Goal: Transaction & Acquisition: Purchase product/service

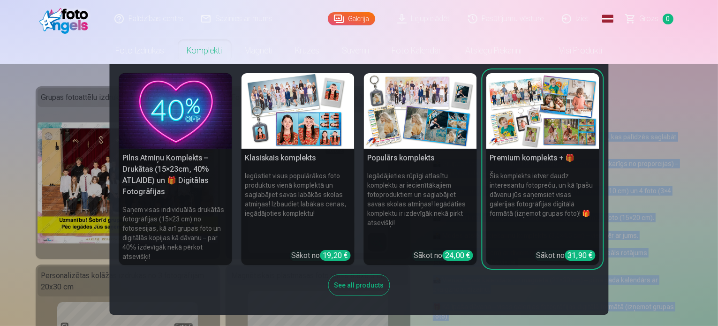
click at [525, 121] on img at bounding box center [542, 110] width 113 height 75
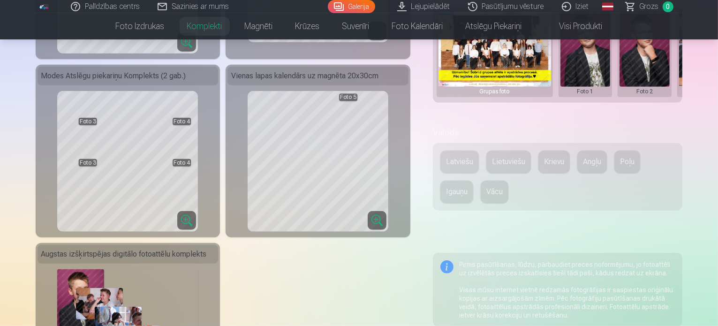
scroll to position [384, 0]
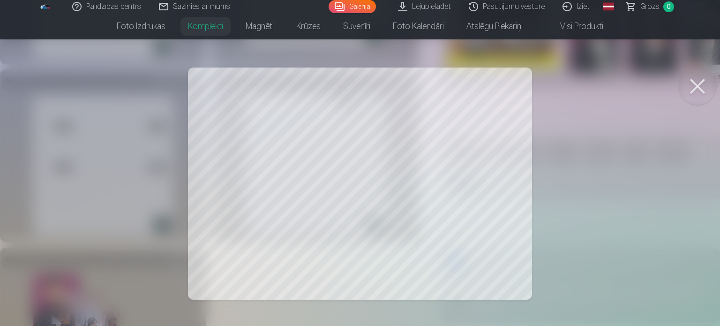
click at [694, 86] on button at bounding box center [697, 85] width 37 height 37
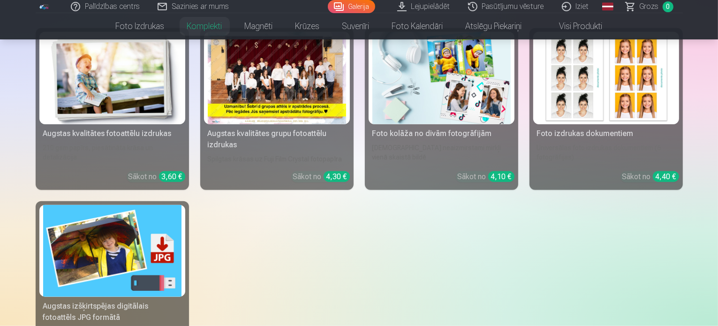
scroll to position [1017, 0]
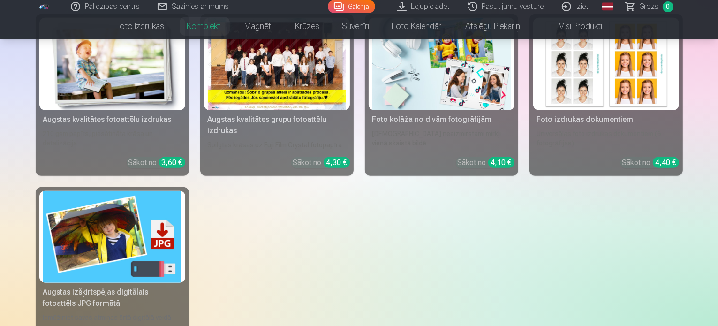
click at [439, 82] on img at bounding box center [441, 64] width 138 height 92
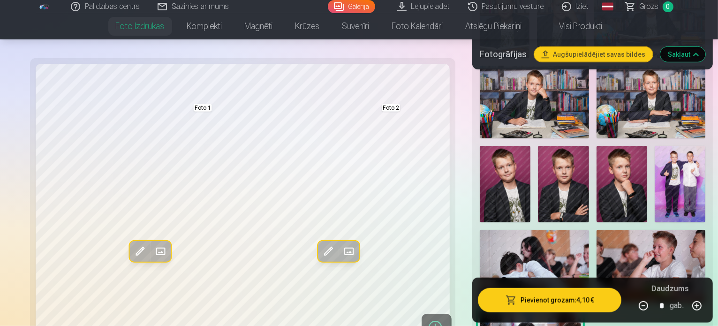
scroll to position [641, 0]
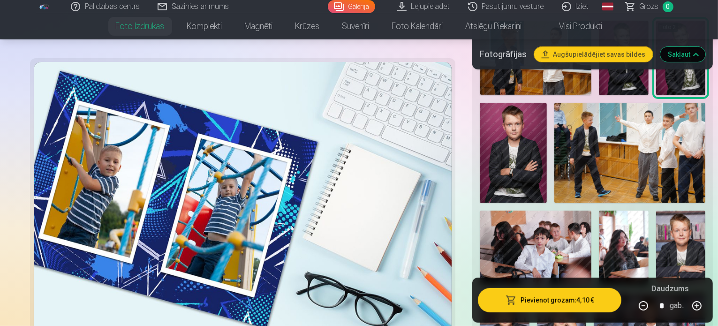
scroll to position [308, 0]
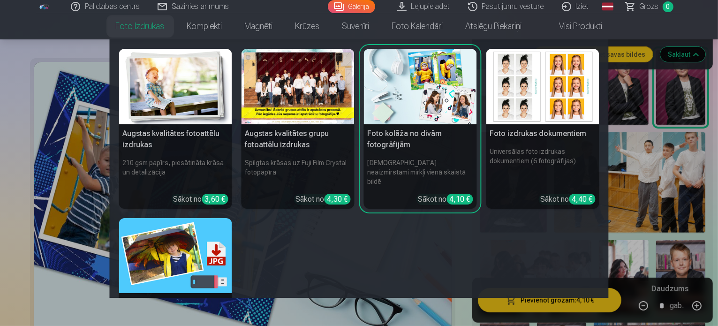
click at [123, 26] on link "Foto izdrukas" at bounding box center [140, 26] width 71 height 26
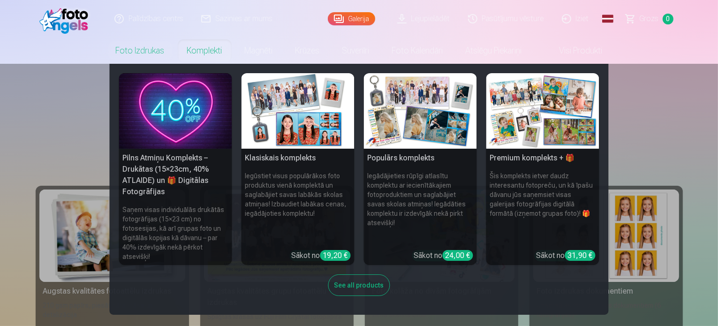
click at [561, 118] on img at bounding box center [542, 110] width 113 height 75
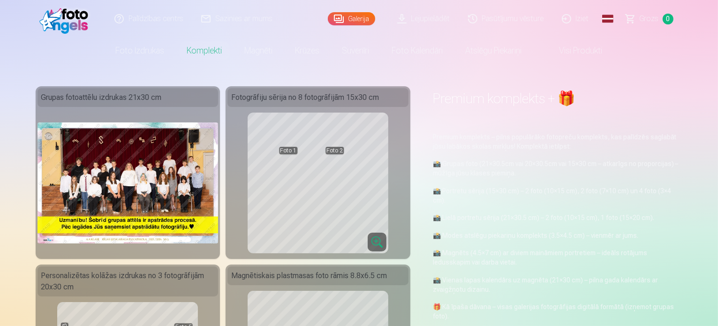
click at [561, 118] on div "Premium komplekts + 🎁" at bounding box center [558, 102] width 250 height 33
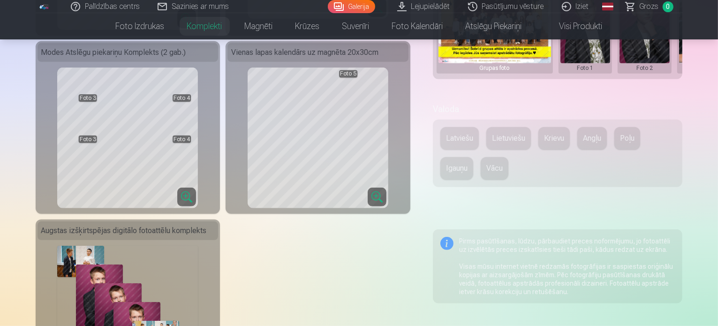
scroll to position [403, 0]
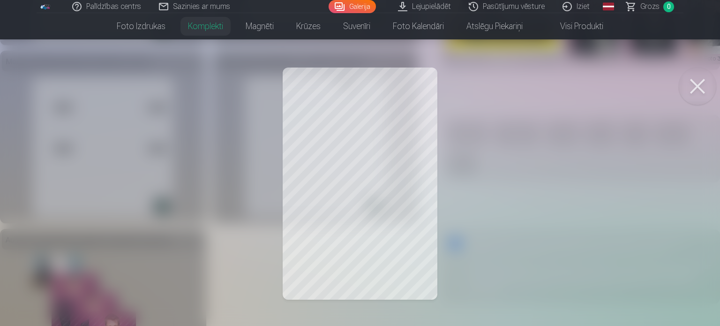
click at [695, 93] on button at bounding box center [697, 85] width 37 height 37
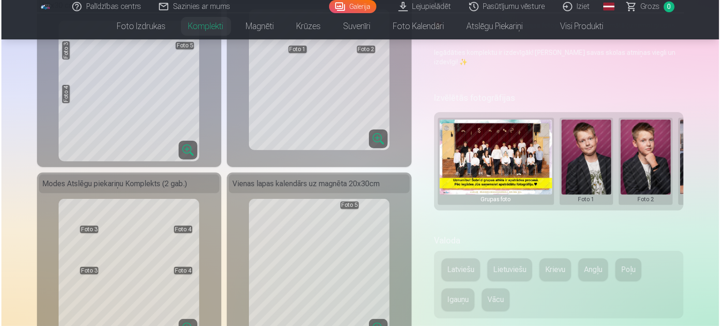
scroll to position [0, 142]
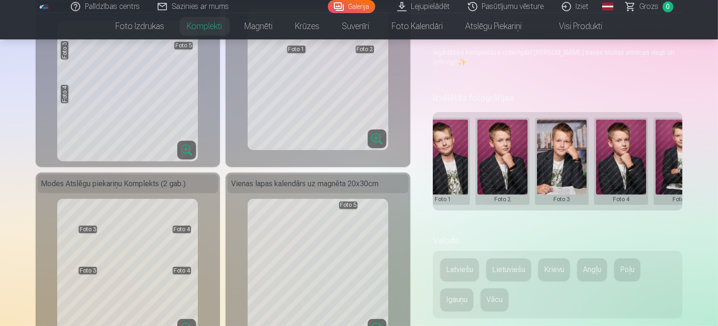
click at [567, 129] on button at bounding box center [562, 161] width 50 height 83
click at [577, 142] on button "Nomainiet foto" at bounding box center [568, 142] width 76 height 26
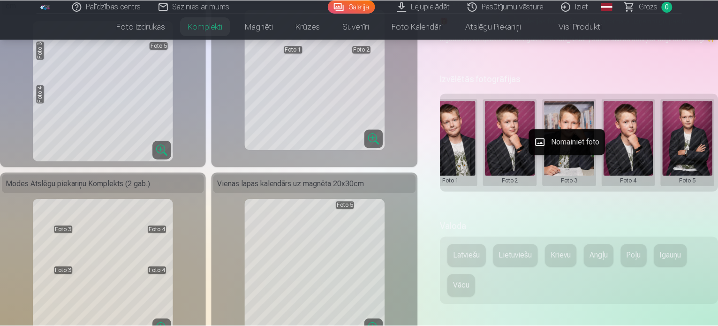
scroll to position [0, 141]
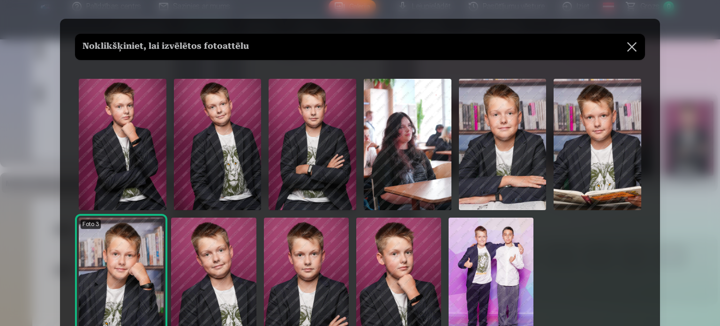
click at [122, 278] on img at bounding box center [121, 280] width 85 height 127
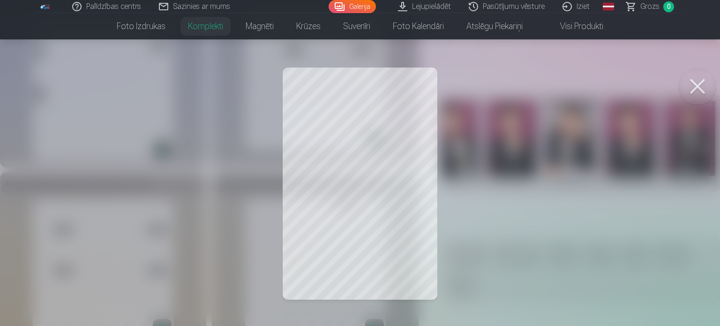
click at [399, 123] on div at bounding box center [360, 163] width 720 height 326
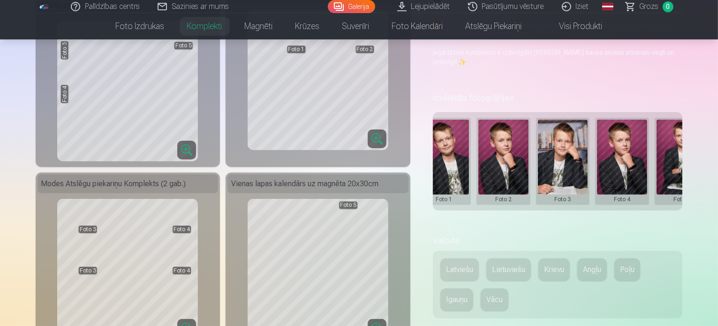
click at [569, 147] on button at bounding box center [563, 161] width 50 height 83
click at [562, 143] on button "Nomainiet foto" at bounding box center [569, 142] width 76 height 26
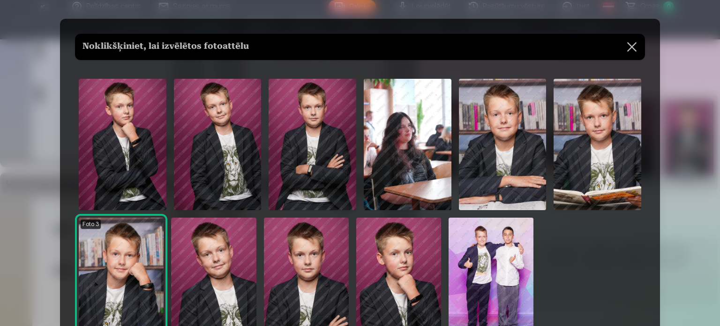
click at [146, 280] on img at bounding box center [121, 280] width 85 height 127
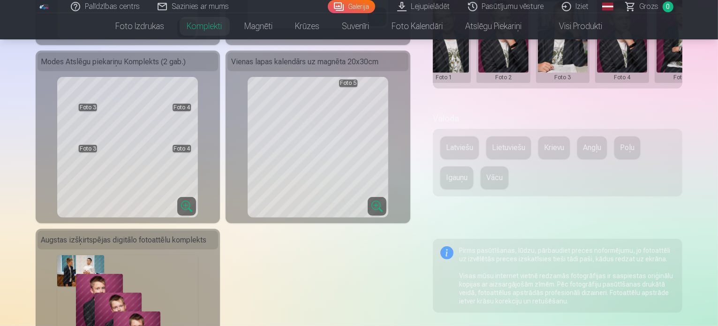
scroll to position [431, 0]
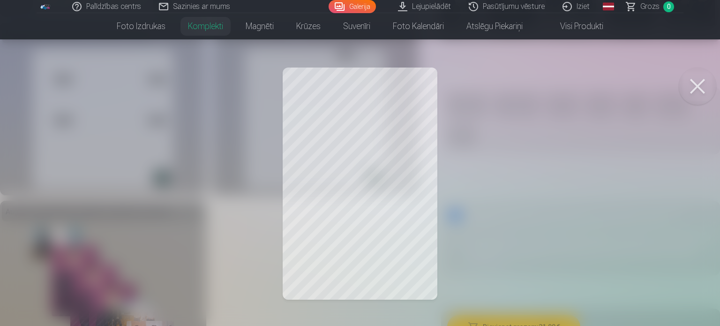
click at [387, 154] on div at bounding box center [360, 163] width 720 height 326
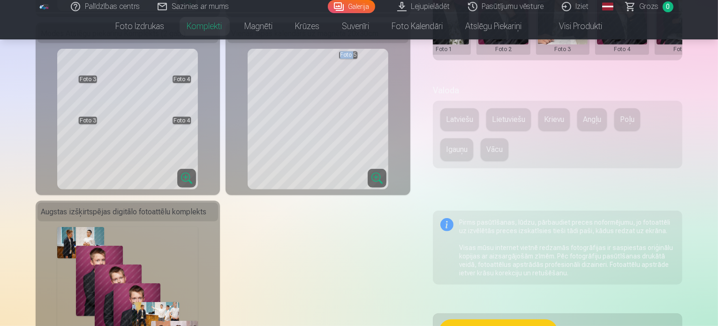
click at [387, 154] on div "Vienas lapas kalendārs uz magnēta 20x30cm Foto 5" at bounding box center [317, 108] width 185 height 172
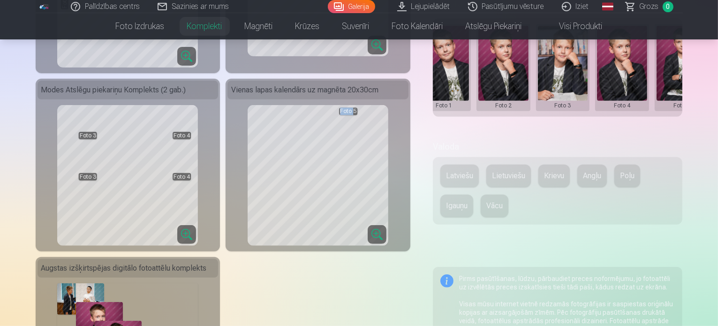
scroll to position [366, 0]
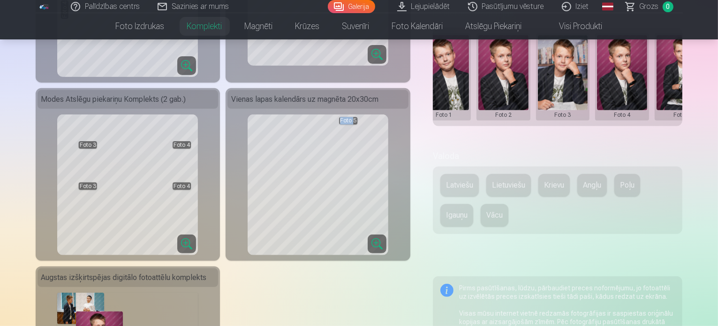
click at [583, 69] on button at bounding box center [563, 76] width 50 height 83
drag, startPoint x: 583, startPoint y: 69, endPoint x: 344, endPoint y: 154, distance: 253.7
click at [579, 52] on button "Nomainiet foto" at bounding box center [569, 58] width 76 height 26
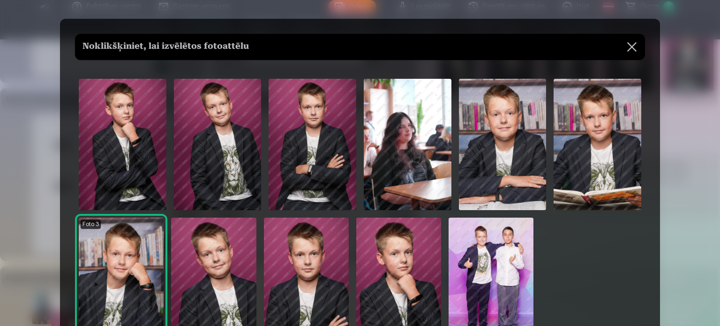
click at [309, 140] on img at bounding box center [313, 144] width 88 height 131
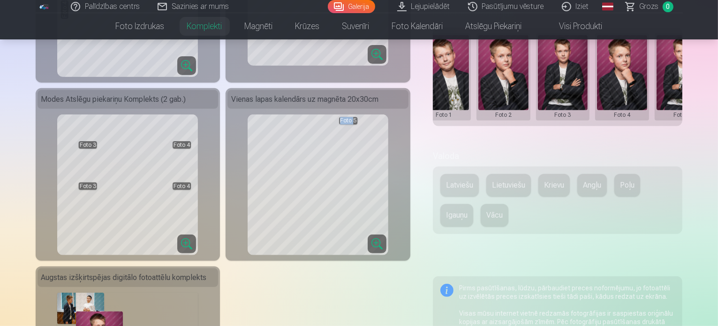
click at [697, 49] on button at bounding box center [681, 76] width 50 height 83
click at [678, 58] on button "Nomainiet foto" at bounding box center [677, 58] width 76 height 26
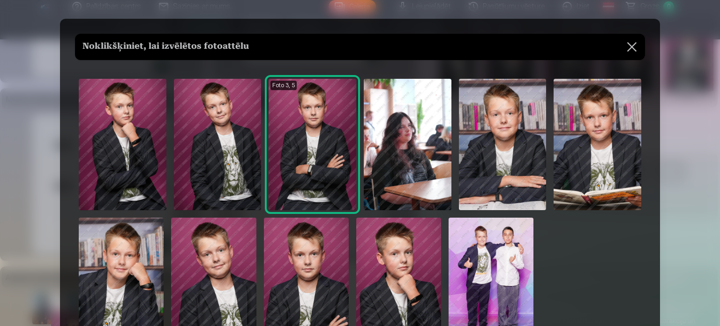
click at [503, 163] on img at bounding box center [503, 144] width 88 height 131
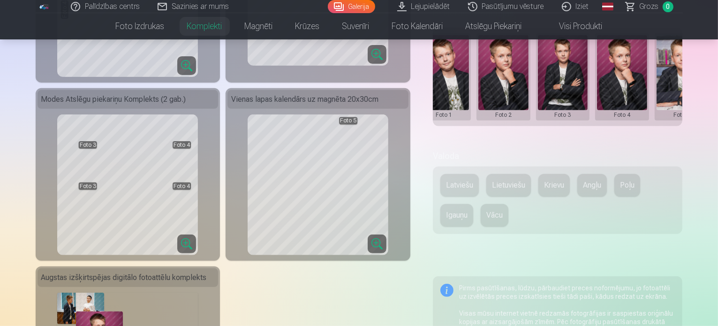
click at [682, 44] on div "Grupas foto Foto 1 Foto 2 Foto 3 Foto 4 Foto 5" at bounding box center [558, 77] width 250 height 98
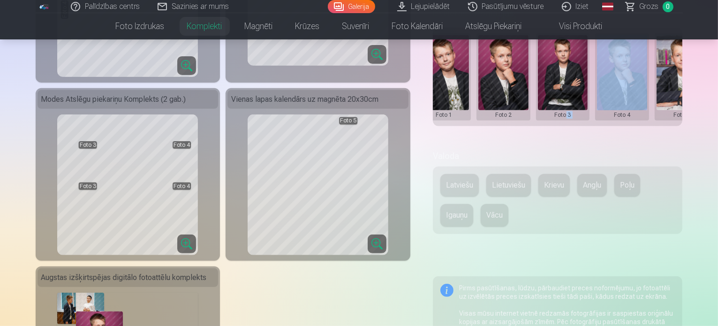
drag, startPoint x: 607, startPoint y: 106, endPoint x: 572, endPoint y: 108, distance: 34.8
click at [572, 108] on div "Grupas foto Foto 1 Foto 2 Foto 3 Foto 4 Foto 5" at bounding box center [558, 77] width 250 height 98
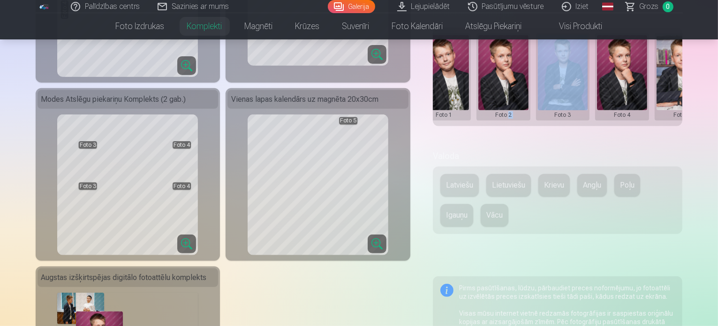
drag, startPoint x: 551, startPoint y: 106, endPoint x: 514, endPoint y: 102, distance: 37.3
click at [514, 102] on div "Grupas foto Foto 1 Foto 2 Foto 3 Foto 4 Foto 5" at bounding box center [558, 77] width 250 height 98
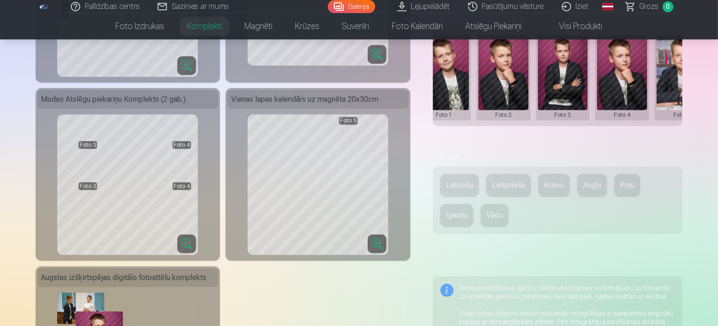
click at [513, 106] on div "Grupas foto Foto 1 Foto 2 Foto 3 Foto 4 Foto 5" at bounding box center [558, 77] width 250 height 98
click at [505, 103] on div "Grupas foto Foto 1 Foto 2 Foto 3 Foto 4 Foto 5" at bounding box center [558, 77] width 250 height 98
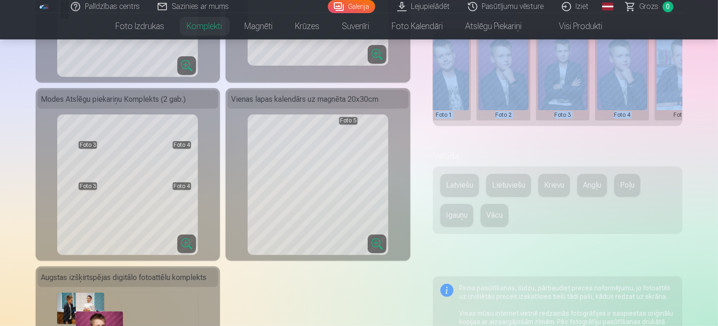
drag, startPoint x: 716, startPoint y: 42, endPoint x: 716, endPoint y: 34, distance: 8.0
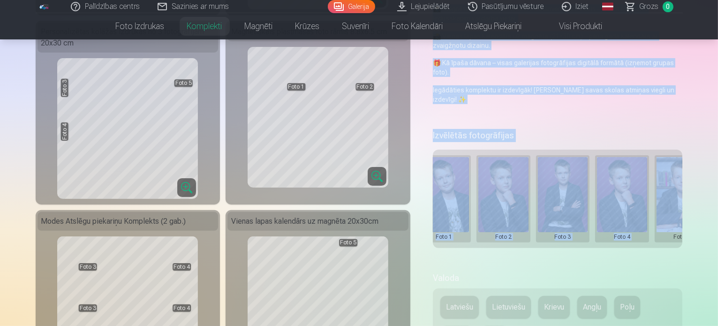
scroll to position [328, 0]
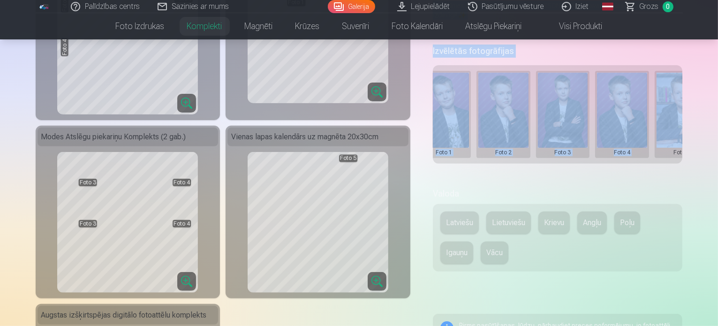
click at [582, 142] on div "Grupas foto Foto 1 Foto 2 Foto 3 Foto 4 Foto 5" at bounding box center [558, 114] width 250 height 98
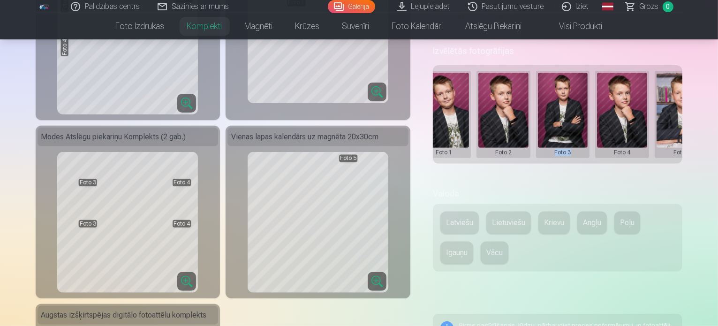
drag, startPoint x: 579, startPoint y: 144, endPoint x: 550, endPoint y: 149, distance: 29.5
click at [550, 149] on div "Izvēlētās fotogrāfijas Grupas foto Foto 1 Foto 2 Foto 3 Foto 4 Foto 5" at bounding box center [558, 109] width 250 height 133
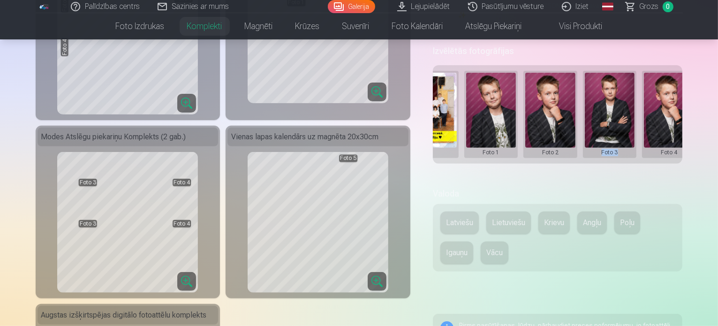
scroll to position [0, 98]
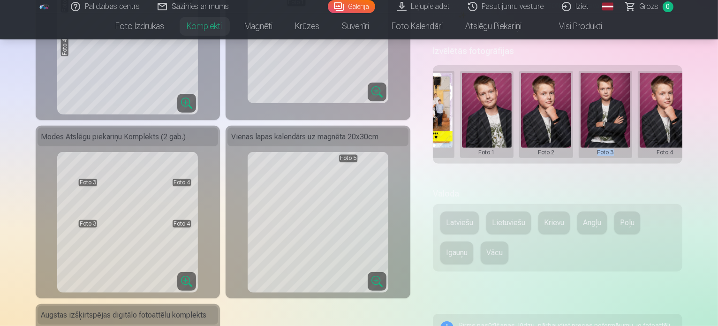
click at [675, 77] on button at bounding box center [664, 114] width 50 height 83
click at [675, 91] on button "Nomainiet foto" at bounding box center [671, 95] width 76 height 26
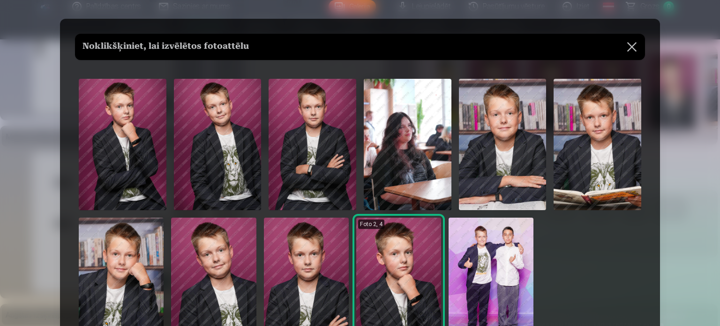
click at [117, 265] on img at bounding box center [121, 280] width 85 height 127
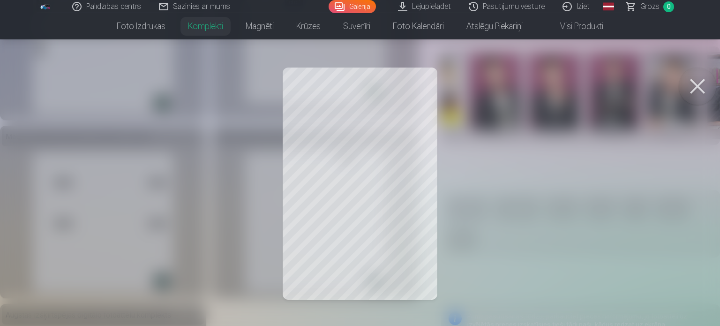
click at [390, 121] on div at bounding box center [360, 163] width 720 height 326
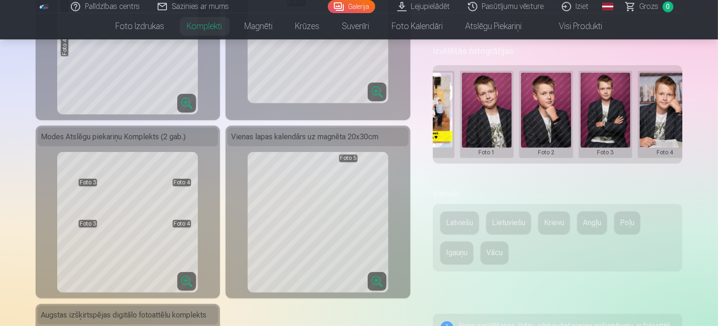
drag, startPoint x: 551, startPoint y: 100, endPoint x: 561, endPoint y: 108, distance: 12.3
click at [561, 108] on button at bounding box center [546, 114] width 50 height 83
click at [564, 97] on button "Nomainiet foto" at bounding box center [552, 95] width 76 height 26
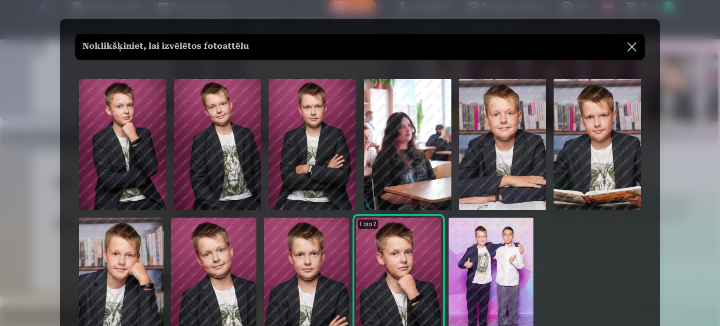
click at [132, 270] on img at bounding box center [121, 280] width 85 height 127
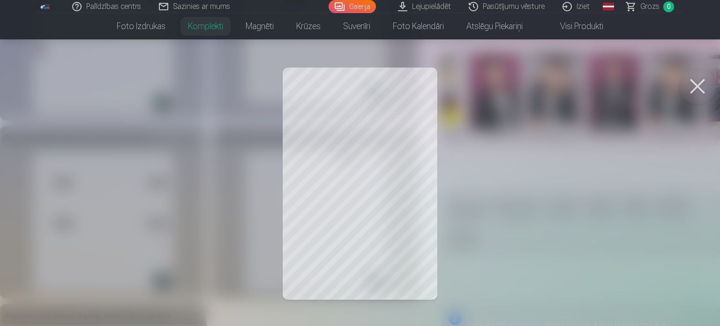
click at [699, 90] on button at bounding box center [697, 85] width 37 height 37
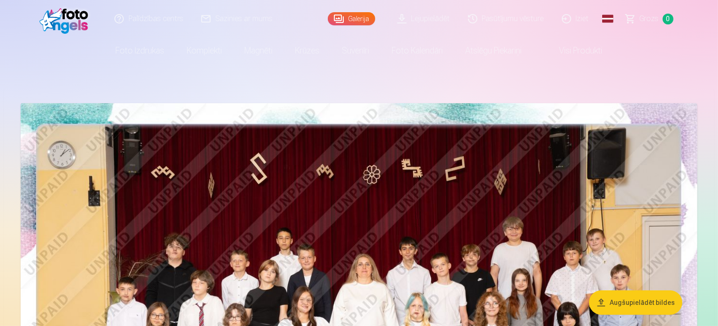
scroll to position [105, 0]
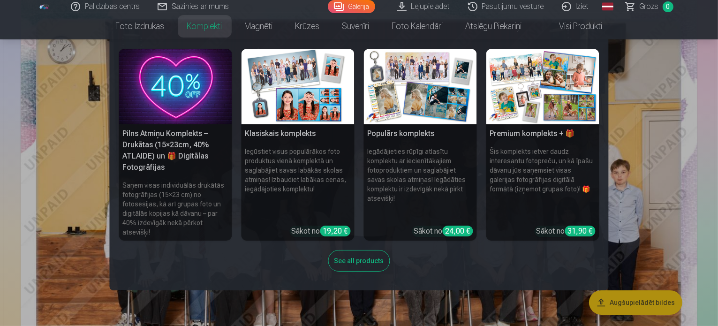
click at [559, 99] on img at bounding box center [542, 86] width 113 height 75
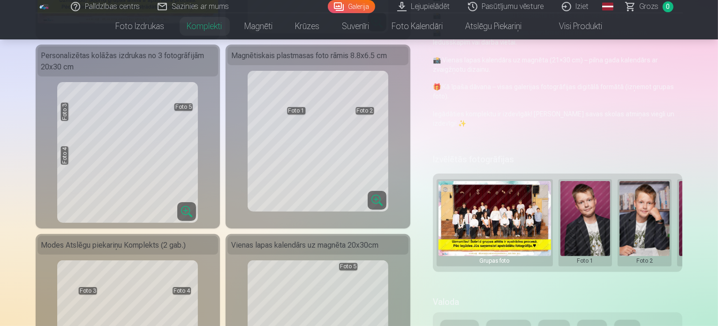
scroll to position [323, 0]
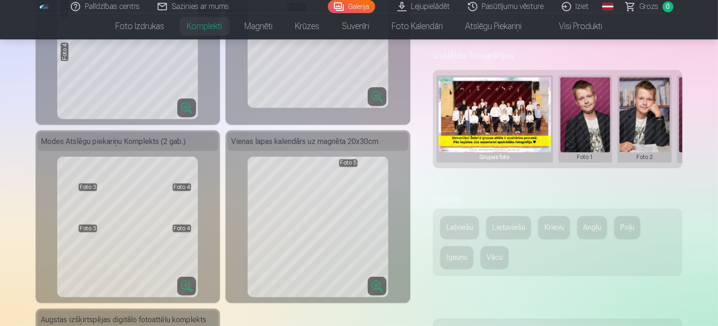
click at [469, 217] on button "Latviešu" at bounding box center [459, 227] width 38 height 22
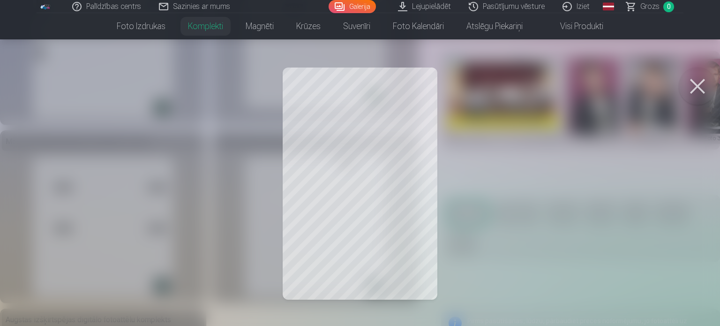
click at [367, 148] on div at bounding box center [360, 163] width 720 height 326
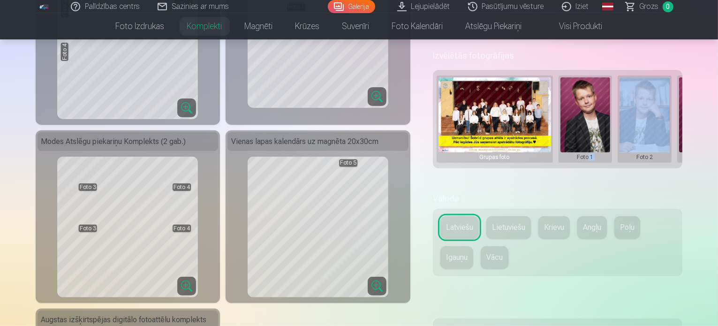
drag, startPoint x: 594, startPoint y: 151, endPoint x: 643, endPoint y: 142, distance: 50.1
click at [643, 142] on div "Izvēlētās fotogrāfijas Grupas foto Foto 1 Foto 2 Foto 3 Foto 4 Foto 5" at bounding box center [558, 113] width 250 height 133
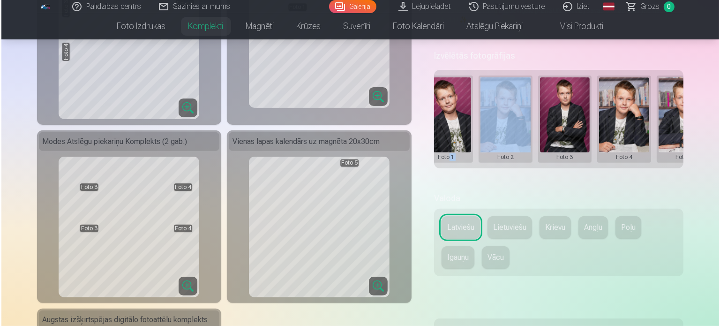
scroll to position [0, 142]
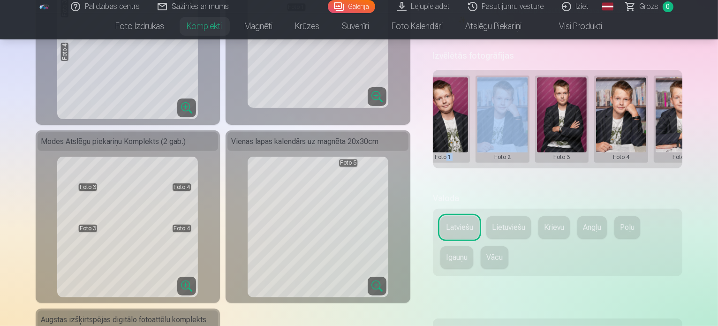
click at [643, 107] on button at bounding box center [621, 118] width 50 height 83
click at [622, 99] on button "Nomainiet foto" at bounding box center [628, 100] width 76 height 26
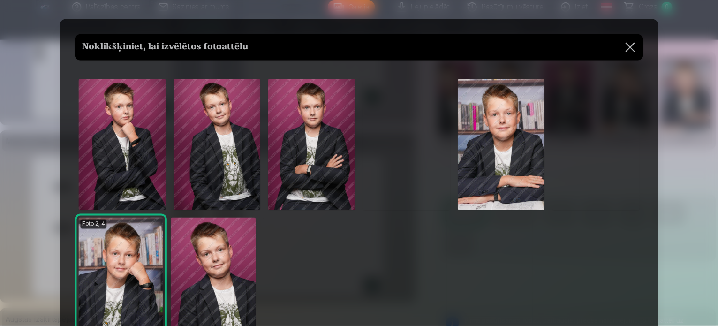
scroll to position [0, 141]
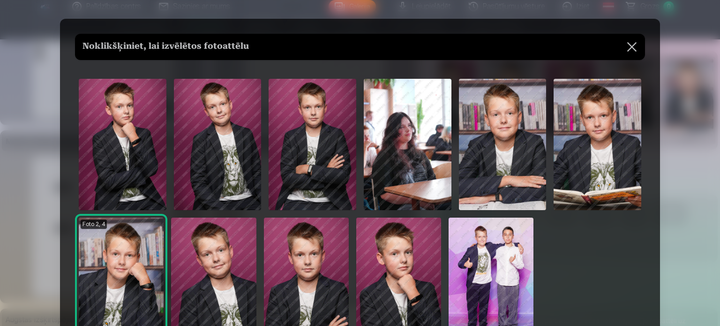
click at [141, 271] on img at bounding box center [121, 280] width 85 height 127
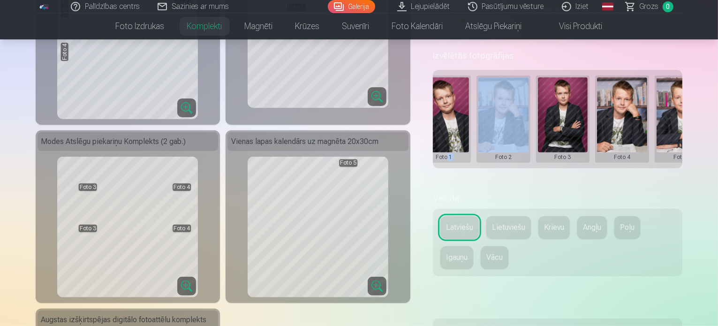
click at [628, 113] on button at bounding box center [622, 118] width 50 height 83
click at [629, 100] on button "Nomainiet foto" at bounding box center [628, 100] width 76 height 26
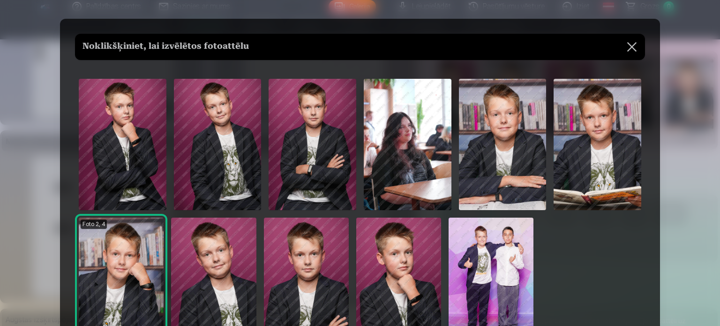
click at [294, 263] on img at bounding box center [306, 280] width 85 height 127
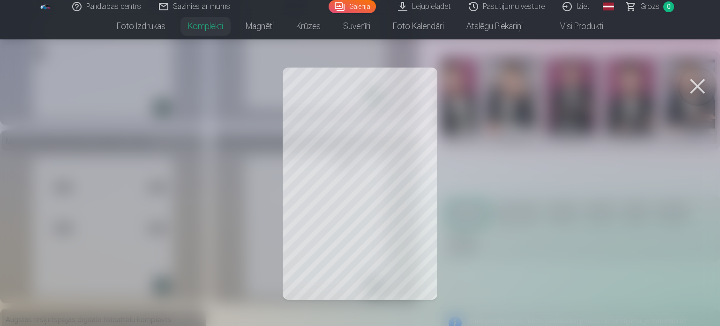
click at [388, 147] on div at bounding box center [360, 163] width 720 height 326
click at [374, 169] on div at bounding box center [360, 163] width 720 height 326
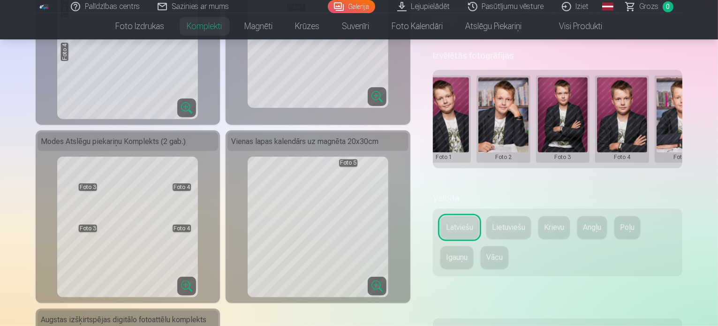
click at [369, 212] on div "Premium komplekts + 🎁 Premium komplekts – pilns populārāko fotopreču komplekts,…" at bounding box center [359, 208] width 647 height 891
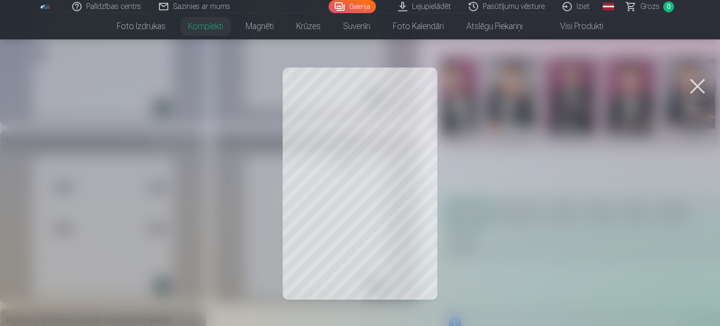
click at [707, 84] on button at bounding box center [697, 85] width 37 height 37
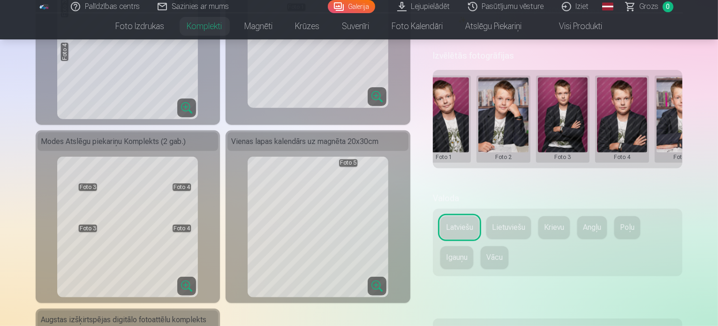
scroll to position [244, 0]
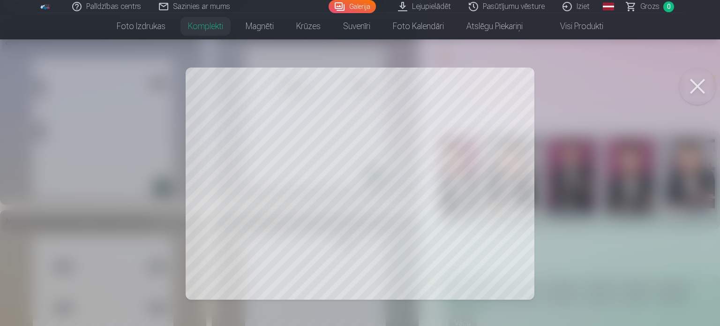
click at [696, 91] on button at bounding box center [697, 85] width 37 height 37
click at [701, 86] on button at bounding box center [697, 85] width 37 height 37
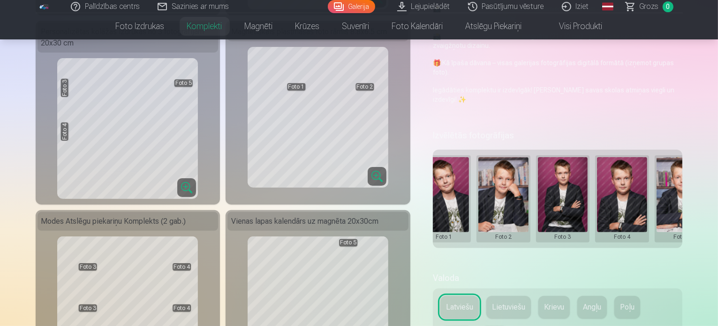
click at [85, 148] on div "Premium komplekts + 🎁 Premium komplekts – pilns populārāko fotopreču komplekts,…" at bounding box center [359, 288] width 647 height 891
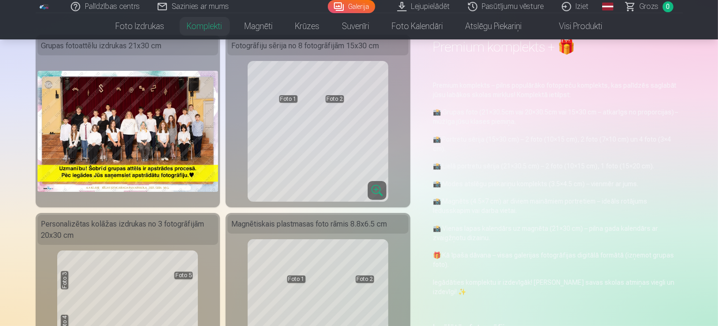
scroll to position [42, 0]
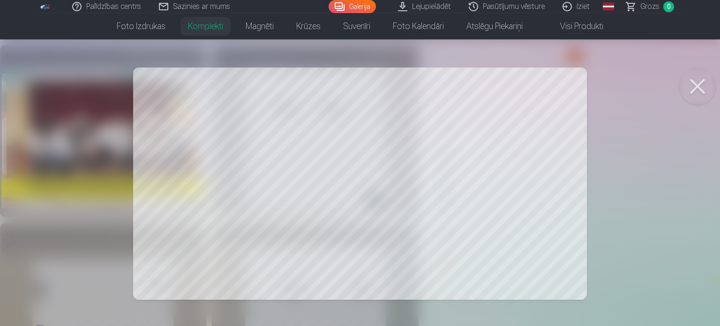
click at [406, 234] on div at bounding box center [360, 163] width 720 height 326
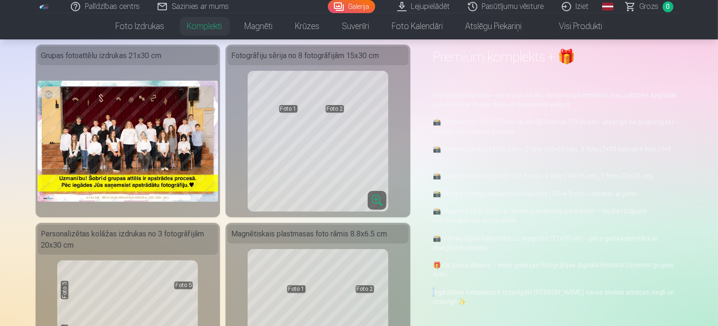
drag, startPoint x: 406, startPoint y: 234, endPoint x: 441, endPoint y: 279, distance: 56.8
click at [441, 287] on p "Iegādāties komplektu ir izdevīgāk! [PERSON_NAME] savas skolas atmiņas viegli un…" at bounding box center [558, 296] width 250 height 19
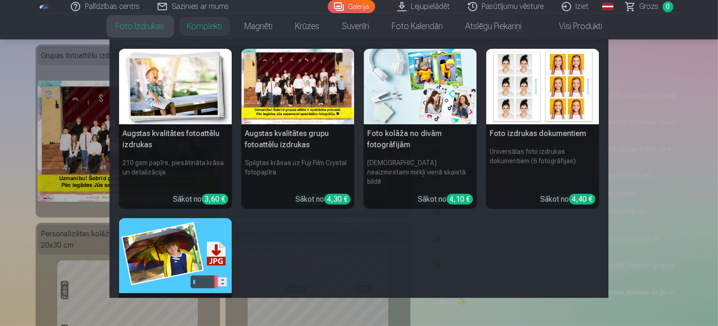
click at [142, 30] on link "Foto izdrukas" at bounding box center [140, 26] width 71 height 26
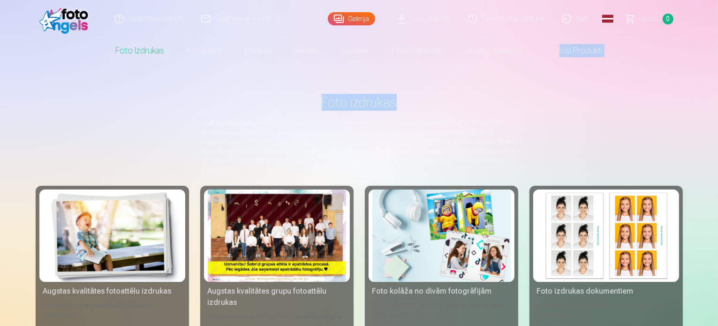
drag, startPoint x: 717, startPoint y: 50, endPoint x: 720, endPoint y: 96, distance: 45.6
click at [717, 96] on html "Palīdzības centrs Sazinies ar mums Galerija Lejupielādēt Pasūtījumu vēsture Izi…" at bounding box center [359, 163] width 718 height 326
click at [585, 50] on link "Visi produkti" at bounding box center [573, 50] width 81 height 26
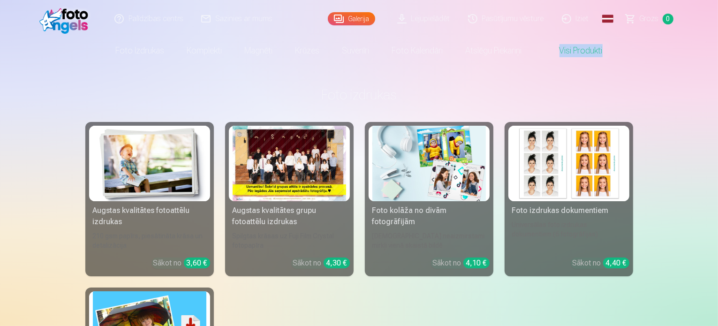
click at [585, 50] on link "Visi produkti" at bounding box center [573, 50] width 81 height 26
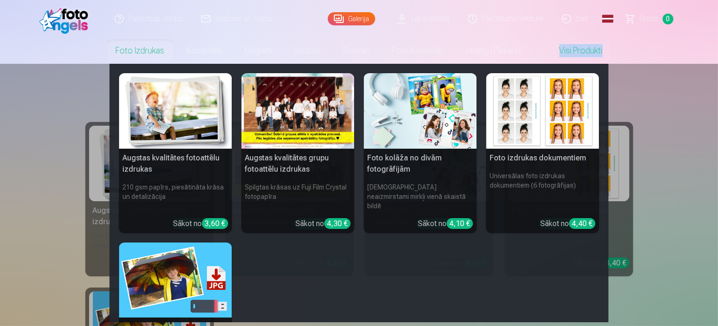
click at [140, 55] on link "Foto izdrukas" at bounding box center [140, 50] width 71 height 26
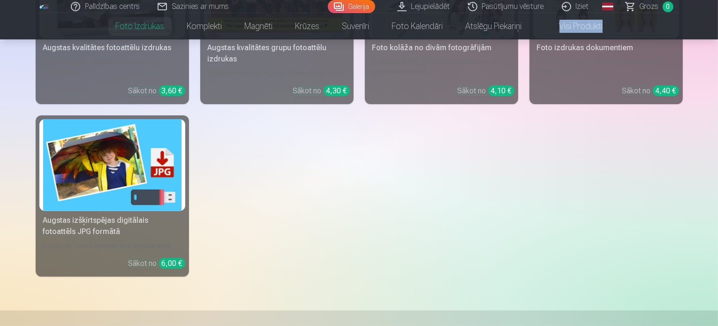
scroll to position [245, 0]
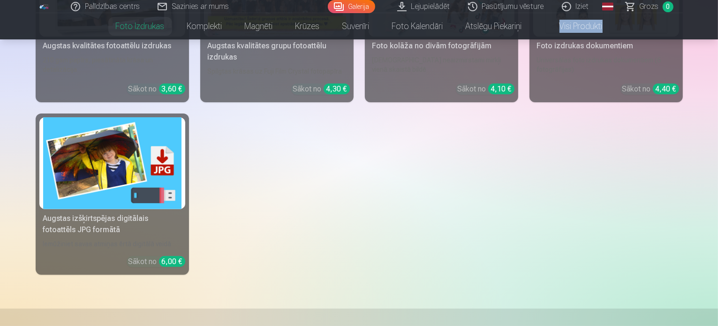
click at [65, 159] on img at bounding box center [112, 163] width 138 height 92
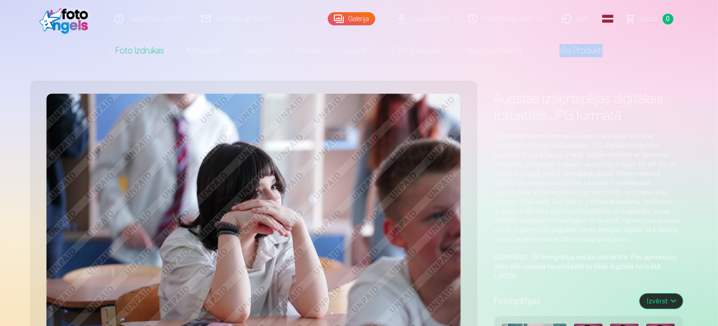
drag, startPoint x: 689, startPoint y: 260, endPoint x: 693, endPoint y: 264, distance: 5.6
click at [682, 293] on button "Izvērst" at bounding box center [660, 300] width 43 height 15
click at [682, 293] on button "Sakļaut" at bounding box center [659, 300] width 45 height 15
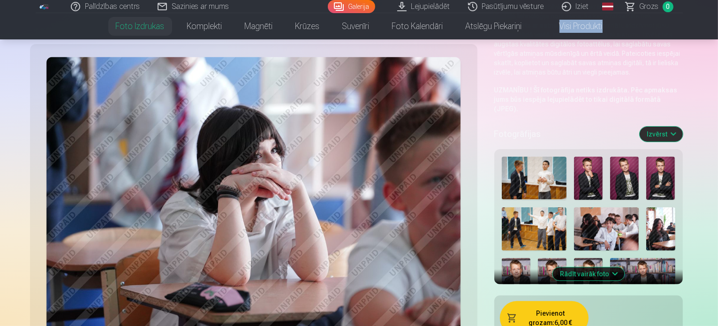
scroll to position [167, 0]
click at [574, 156] on img at bounding box center [588, 177] width 29 height 43
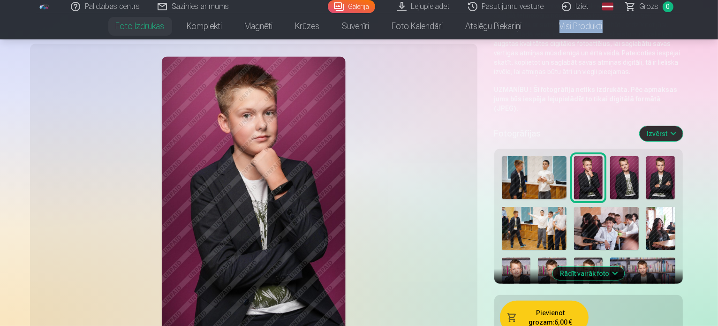
click at [523, 300] on button "Pievienot grozam : 6,00 €" at bounding box center [544, 317] width 89 height 34
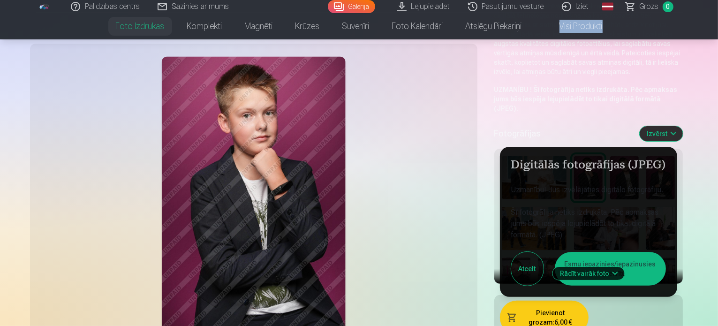
click at [635, 252] on button "Esmu iepazinies/iepazinusies un piekrītu" at bounding box center [610, 269] width 111 height 34
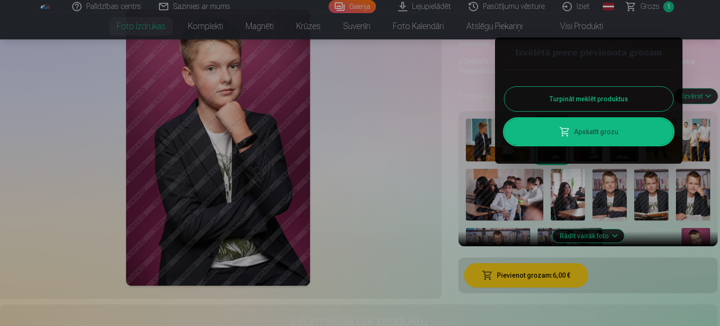
click at [587, 95] on button "Turpināt meklēt produktus" at bounding box center [588, 99] width 169 height 24
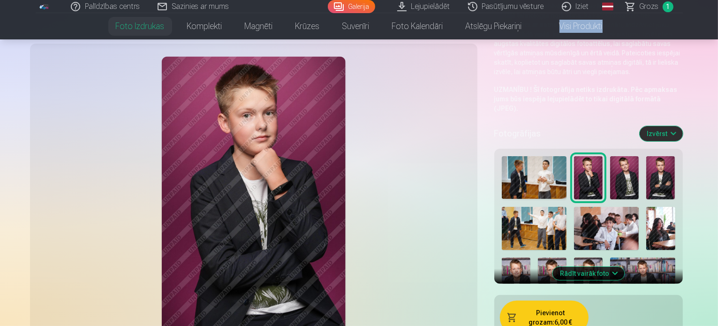
click at [610, 156] on img at bounding box center [624, 177] width 29 height 43
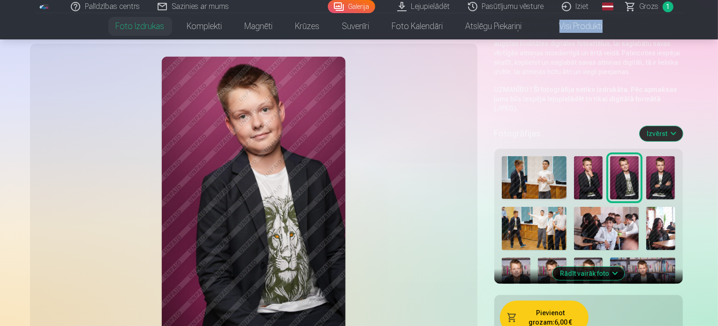
click at [514, 300] on button "Pievienot grozam : 6,00 €" at bounding box center [544, 317] width 89 height 34
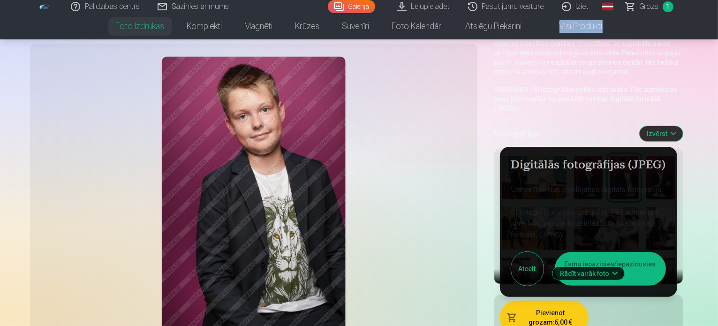
click at [639, 252] on button "Esmu iepazinies/iepazinusies un piekrītu" at bounding box center [610, 269] width 111 height 34
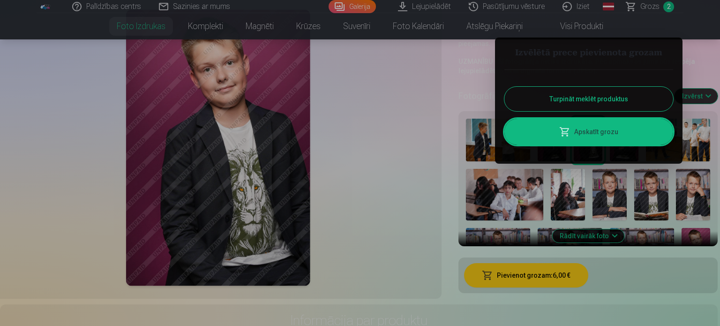
click at [592, 95] on button "Turpināt meklēt produktus" at bounding box center [588, 99] width 169 height 24
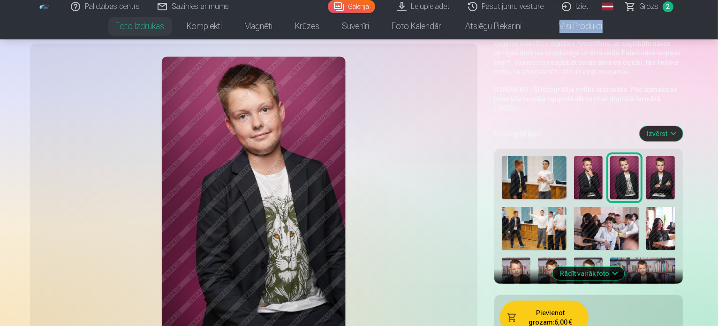
click at [646, 156] on img at bounding box center [660, 177] width 29 height 43
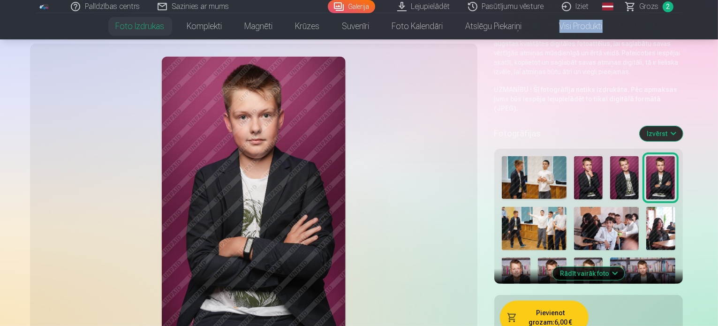
click at [646, 156] on img at bounding box center [660, 177] width 29 height 43
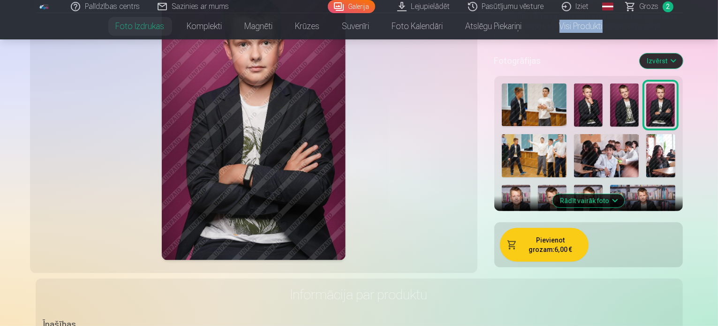
scroll to position [189, 0]
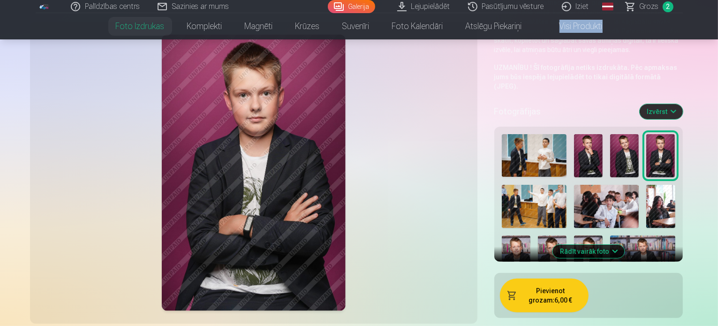
click at [527, 278] on button "Pievienot grozam : 6,00 €" at bounding box center [544, 295] width 89 height 34
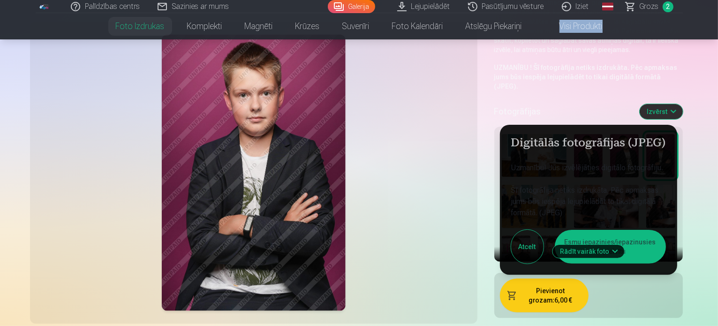
click at [639, 230] on button "Esmu iepazinies/iepazinusies un piekrītu" at bounding box center [610, 247] width 111 height 34
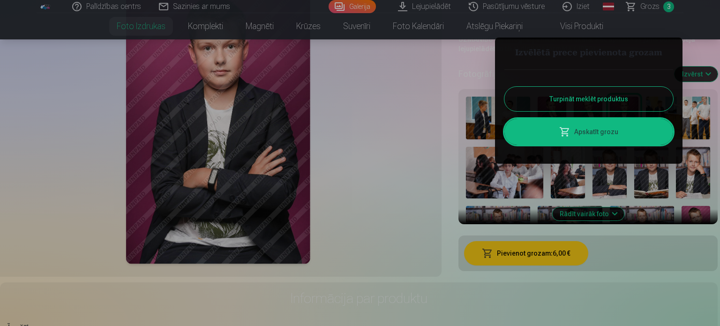
click at [586, 99] on button "Turpināt meklēt produktus" at bounding box center [588, 99] width 169 height 24
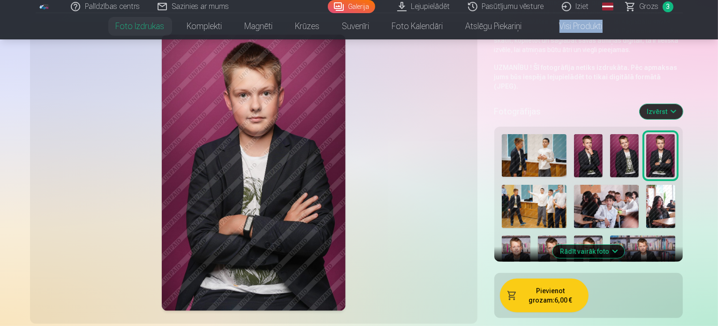
click at [646, 185] on img at bounding box center [660, 206] width 29 height 43
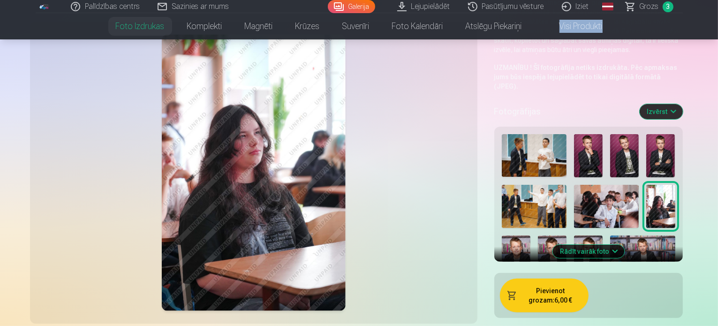
click at [530, 235] on img at bounding box center [516, 256] width 29 height 43
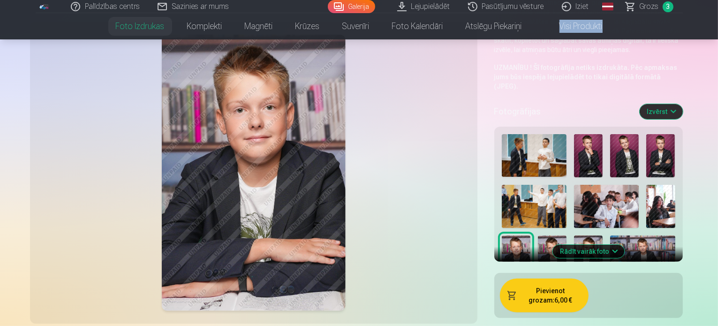
click at [566, 235] on img at bounding box center [552, 256] width 29 height 43
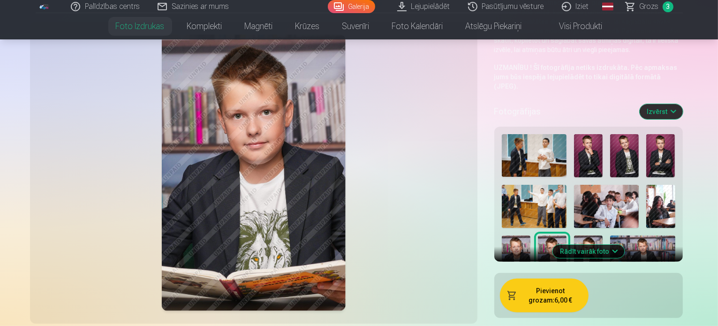
click at [679, 169] on div at bounding box center [588, 279] width 181 height 298
click at [602, 235] on img at bounding box center [588, 256] width 29 height 43
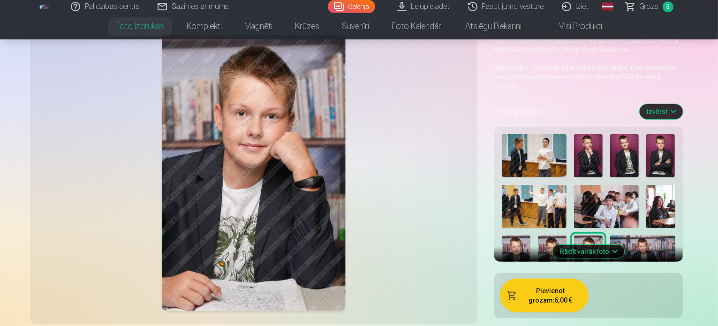
click at [538, 278] on button "Pievienot grozam : 6,00 €" at bounding box center [544, 295] width 89 height 34
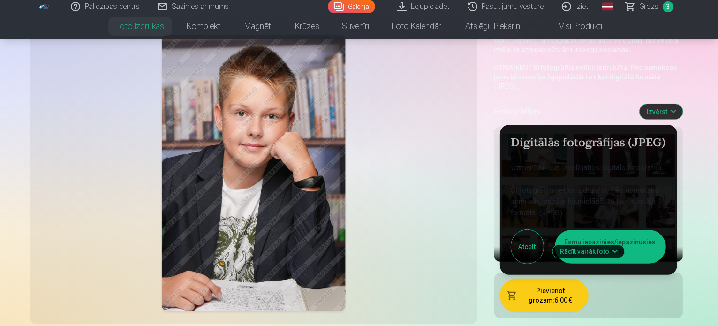
click at [645, 230] on button "Esmu iepazinies/iepazinusies un piekrītu" at bounding box center [610, 247] width 111 height 34
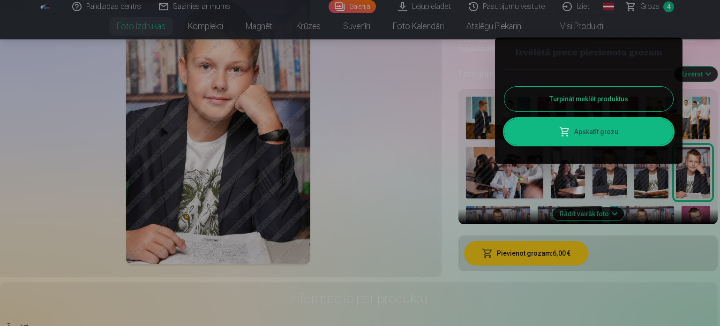
click at [593, 98] on button "Turpināt meklēt produktus" at bounding box center [588, 99] width 169 height 24
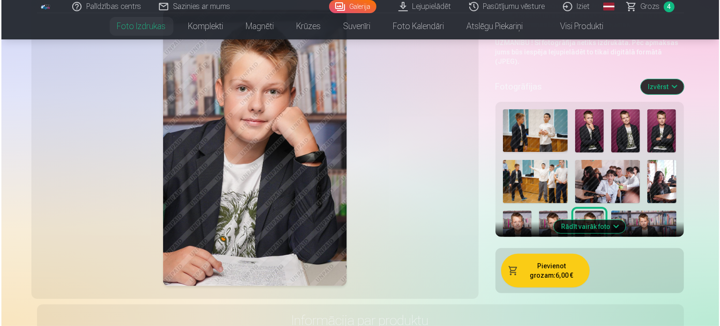
scroll to position [202, 0]
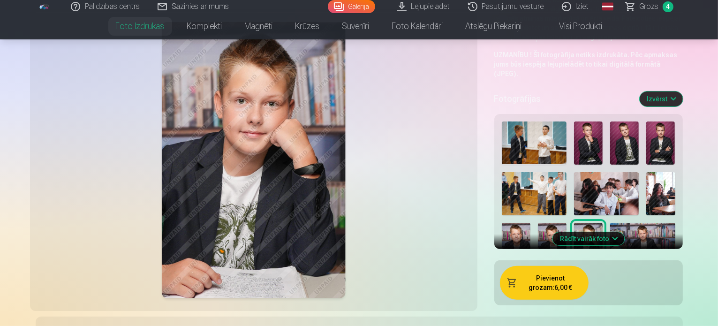
click at [566, 223] on img at bounding box center [552, 244] width 29 height 43
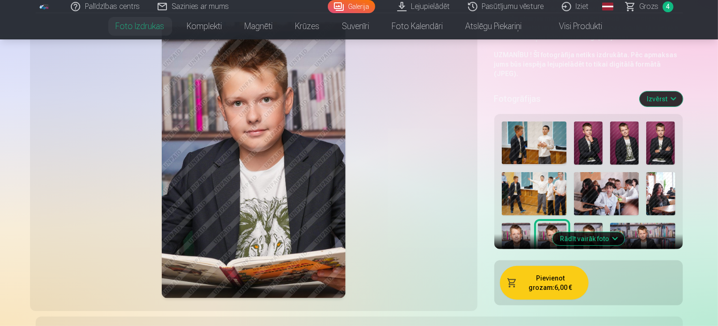
click at [533, 266] on button "Pievienot grozam : 6,00 €" at bounding box center [544, 283] width 89 height 34
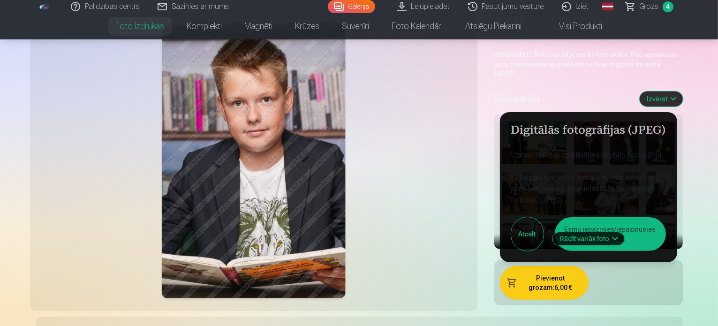
click at [655, 217] on button "Esmu iepazinies/iepazinusies un piekrītu" at bounding box center [610, 234] width 111 height 34
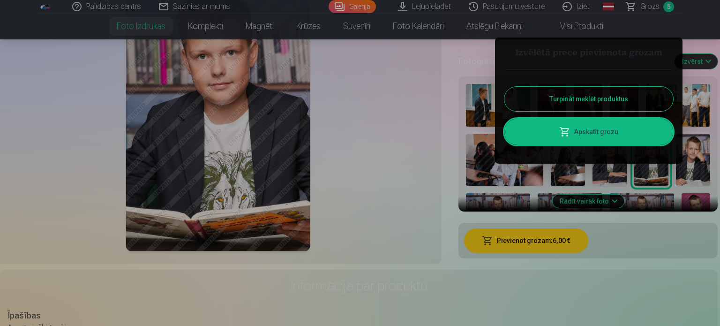
click at [624, 133] on link "Apskatīt grozu" at bounding box center [588, 132] width 169 height 26
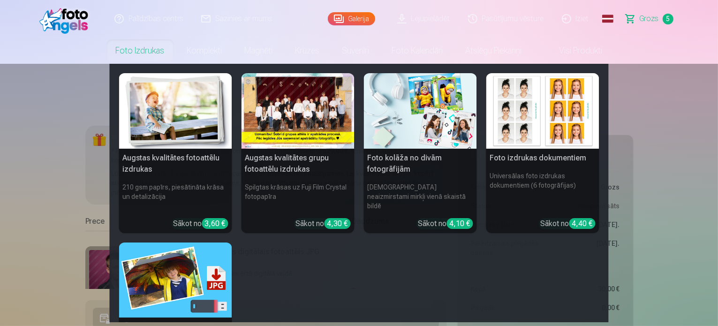
drag, startPoint x: 159, startPoint y: 54, endPoint x: 169, endPoint y: 56, distance: 9.7
click at [169, 56] on link "Foto izdrukas" at bounding box center [140, 50] width 71 height 26
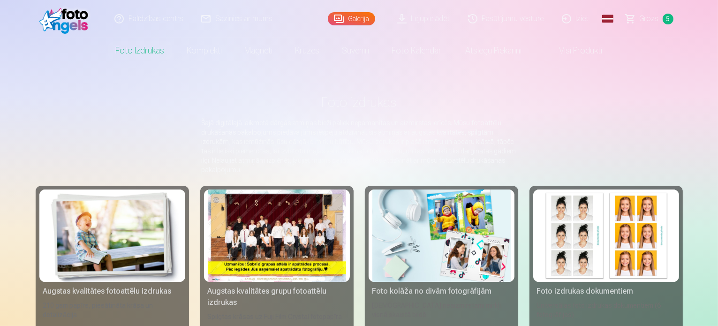
click at [152, 52] on link "Foto izdrukas" at bounding box center [140, 50] width 71 height 26
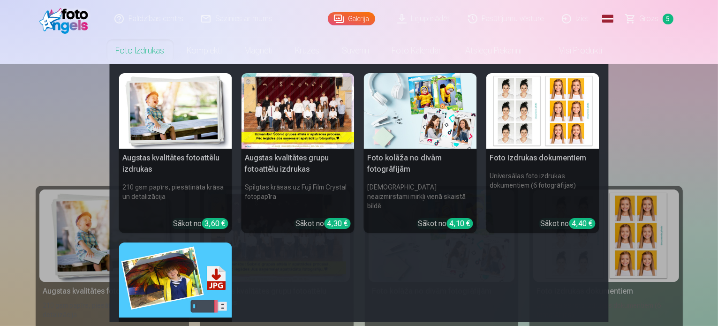
click at [284, 136] on div at bounding box center [297, 110] width 113 height 75
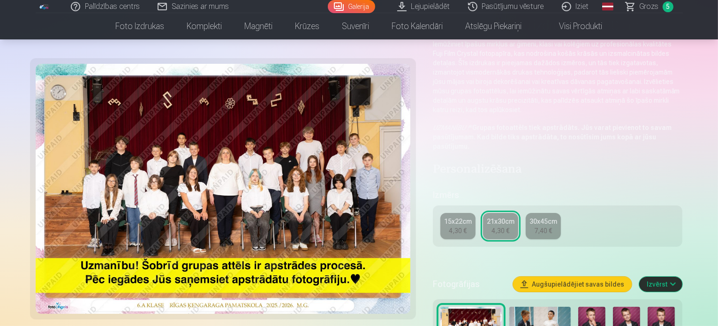
scroll to position [82, 0]
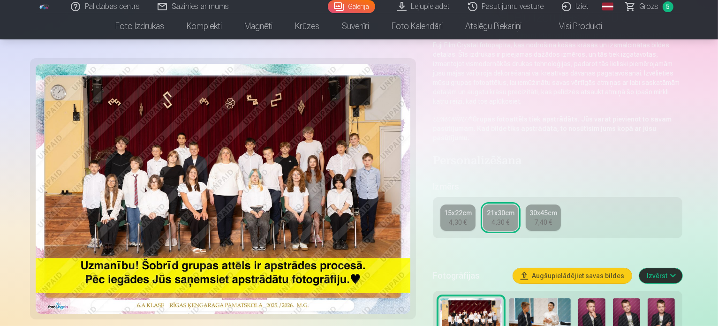
click at [462, 208] on div "15x22cm" at bounding box center [458, 212] width 28 height 9
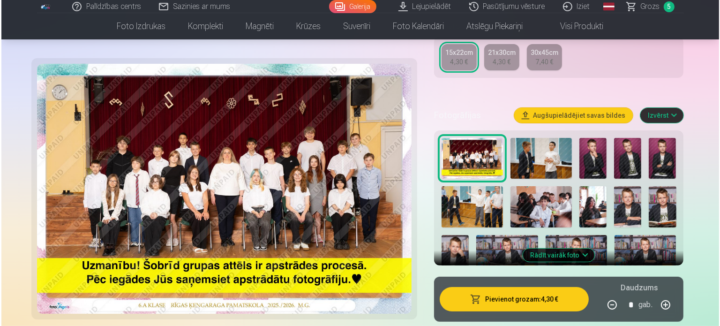
scroll to position [210, 0]
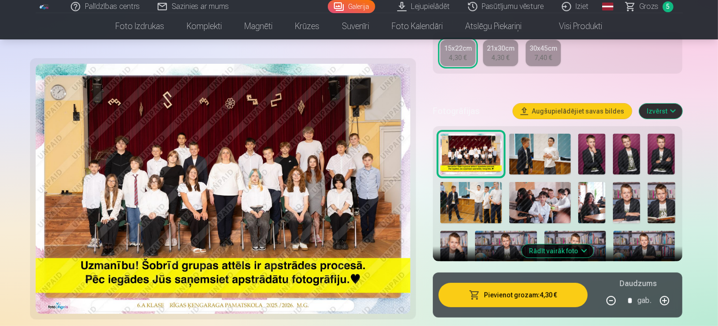
click at [554, 288] on button "Pievienot grozam : 4,30 €" at bounding box center [513, 295] width 150 height 24
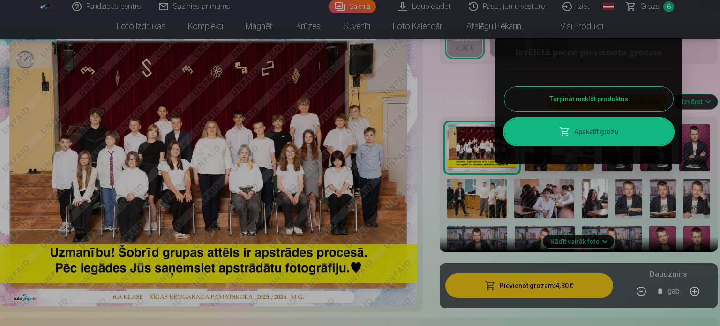
click at [605, 130] on link "Apskatīt grozu" at bounding box center [588, 132] width 169 height 26
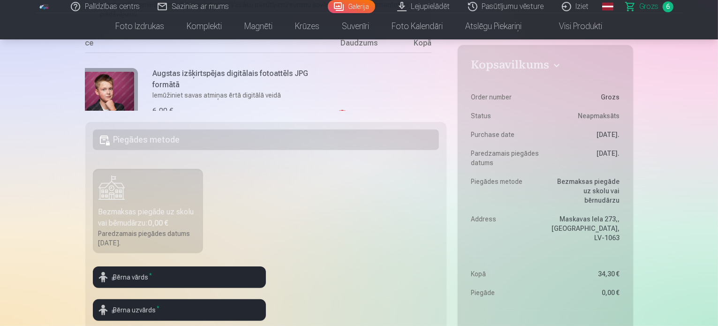
scroll to position [0, 22]
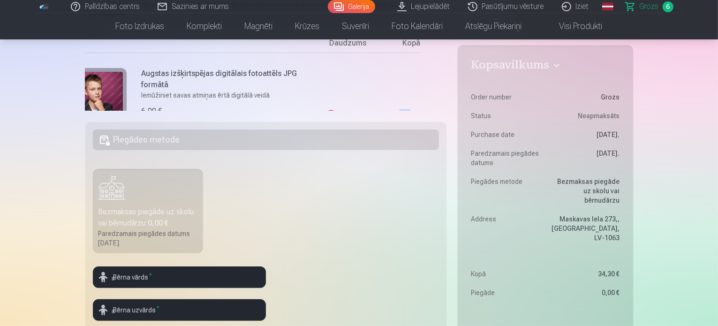
drag, startPoint x: 407, startPoint y: 106, endPoint x: 362, endPoint y: 111, distance: 44.7
click at [362, 111] on div "Kopsavilkums Order number Grozs Status Neapmaksāts Purchase date [DATE]. Paredz…" at bounding box center [358, 232] width 547 height 568
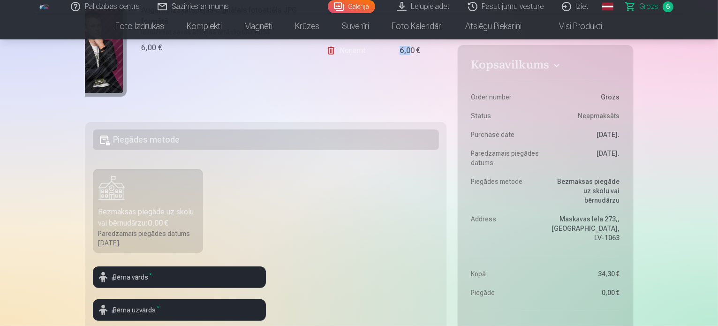
click at [357, 52] on link "Noņemt" at bounding box center [347, 50] width 43 height 19
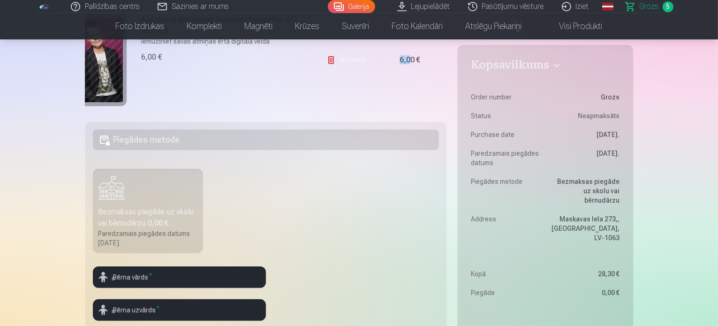
scroll to position [73, 22]
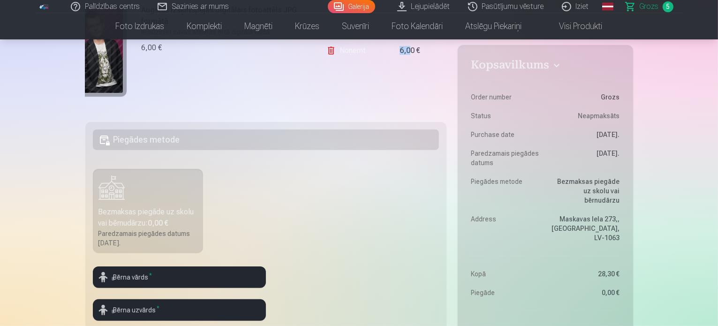
click at [342, 50] on link "Noņemt" at bounding box center [347, 50] width 43 height 19
click at [348, 49] on link "Noņemt" at bounding box center [347, 50] width 43 height 19
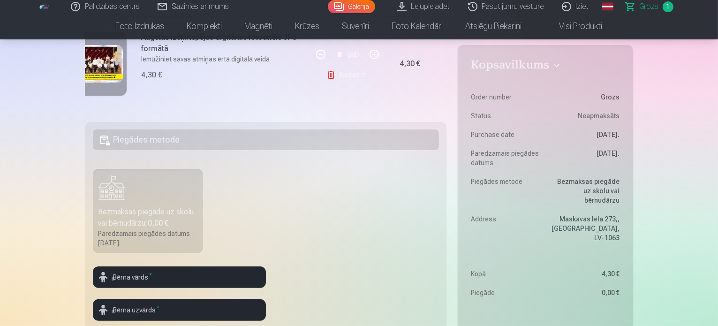
scroll to position [47, 22]
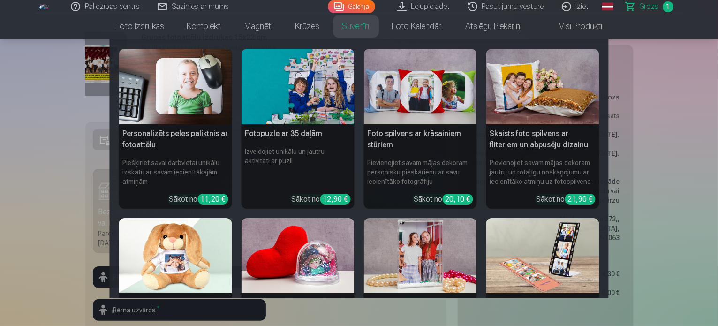
click at [362, 24] on link "Suvenīri" at bounding box center [356, 26] width 50 height 26
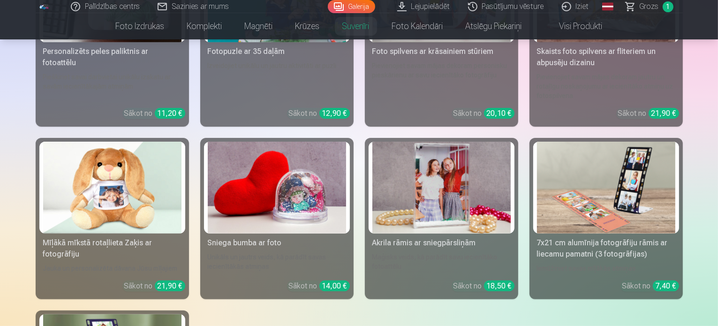
scroll to position [232, 0]
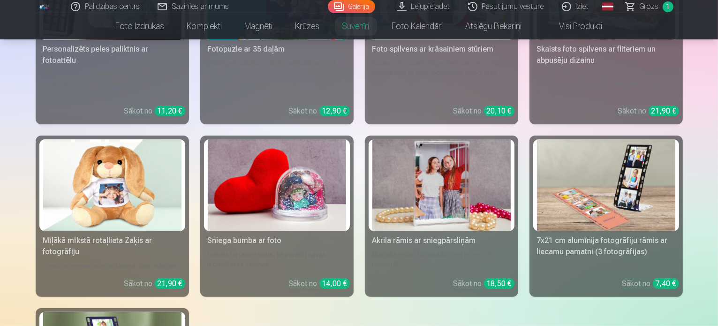
click at [451, 196] on img at bounding box center [441, 185] width 138 height 92
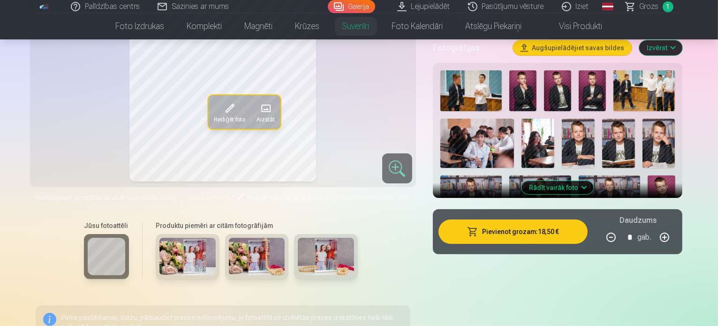
scroll to position [187, 0]
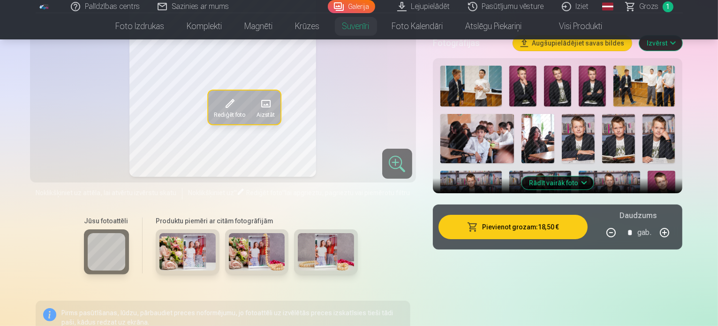
click at [173, 243] on img at bounding box center [187, 251] width 56 height 37
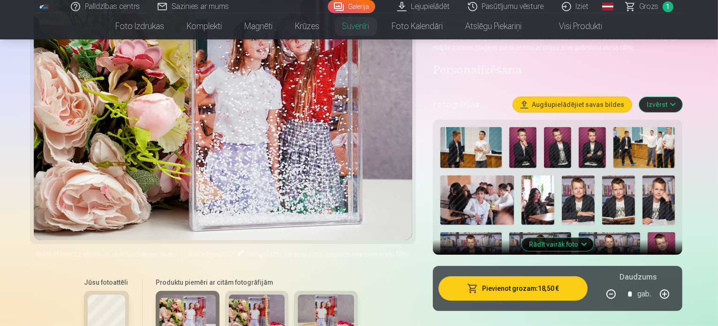
scroll to position [131, 0]
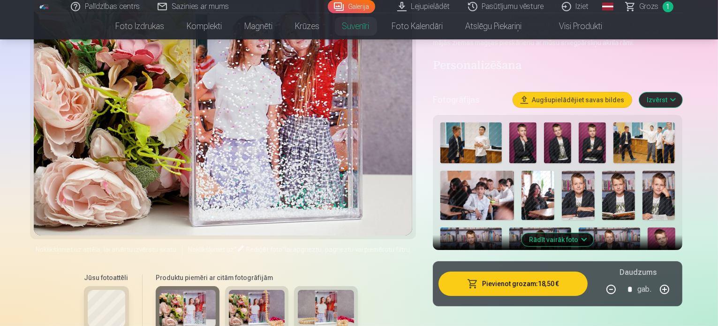
click at [251, 307] on img at bounding box center [257, 308] width 56 height 37
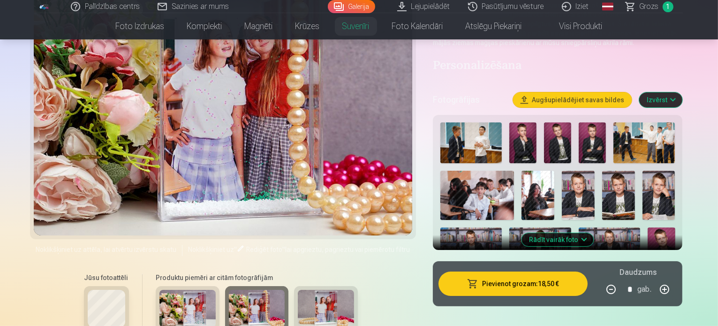
click at [642, 203] on img at bounding box center [658, 195] width 33 height 49
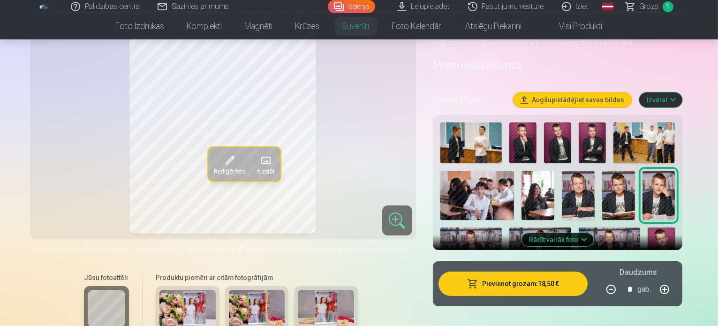
click at [602, 204] on img at bounding box center [618, 195] width 33 height 49
click at [562, 205] on img at bounding box center [578, 195] width 33 height 49
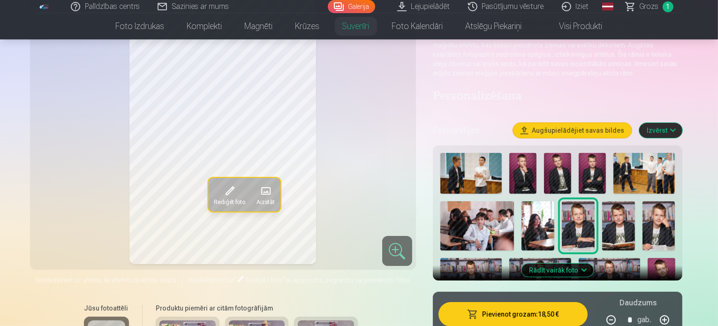
scroll to position [96, 0]
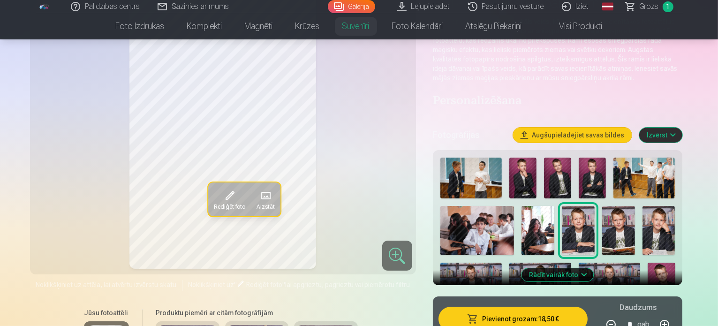
click at [606, 185] on img at bounding box center [591, 177] width 27 height 41
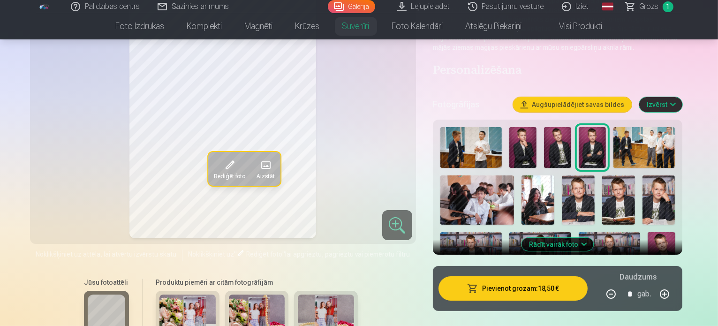
scroll to position [118, 0]
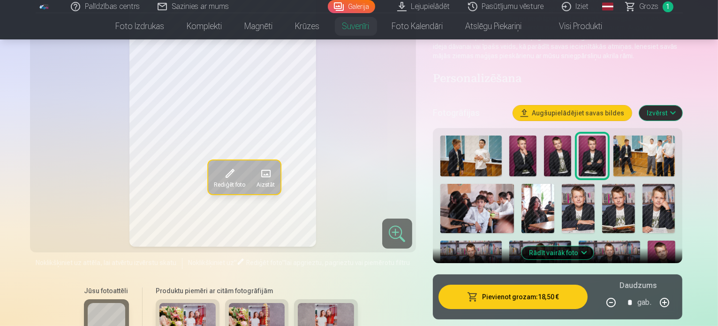
click at [536, 159] on img at bounding box center [522, 155] width 27 height 41
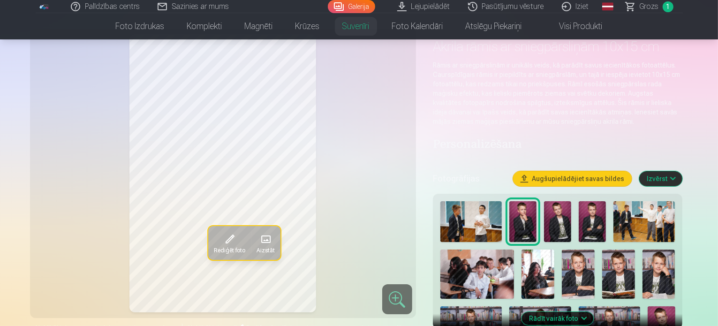
scroll to position [56, 0]
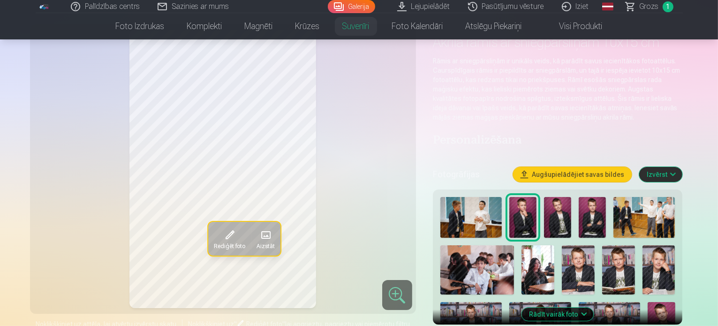
click at [571, 223] on img at bounding box center [557, 217] width 27 height 41
click at [606, 217] on img at bounding box center [591, 217] width 27 height 41
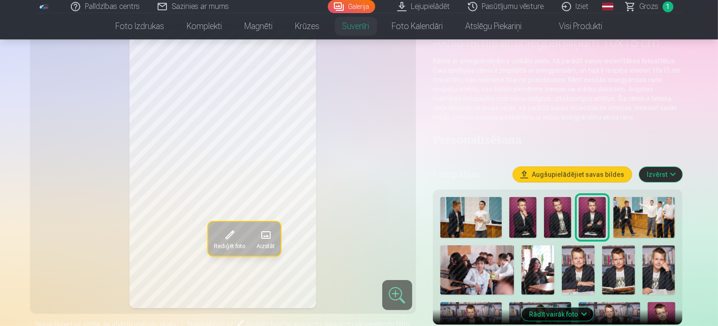
click at [562, 259] on img at bounding box center [578, 269] width 33 height 49
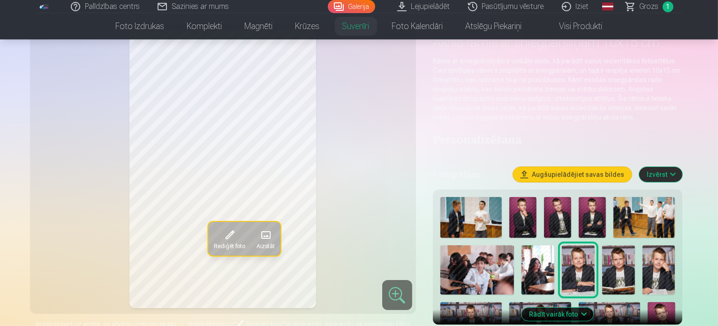
click at [602, 271] on img at bounding box center [618, 269] width 33 height 49
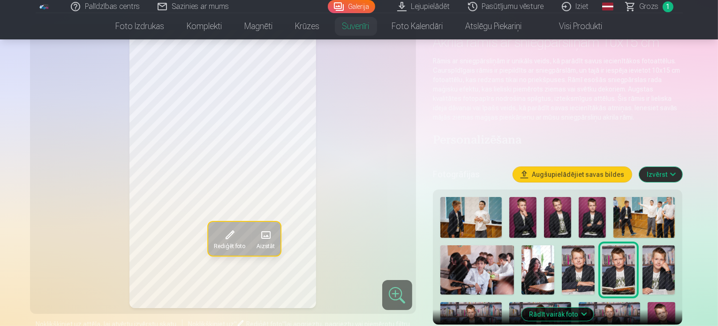
click at [642, 278] on img at bounding box center [658, 269] width 33 height 49
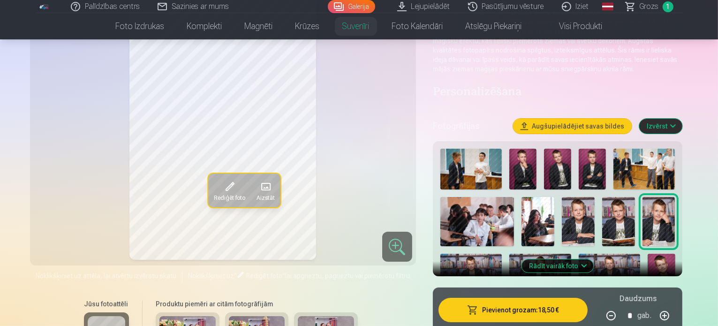
scroll to position [109, 0]
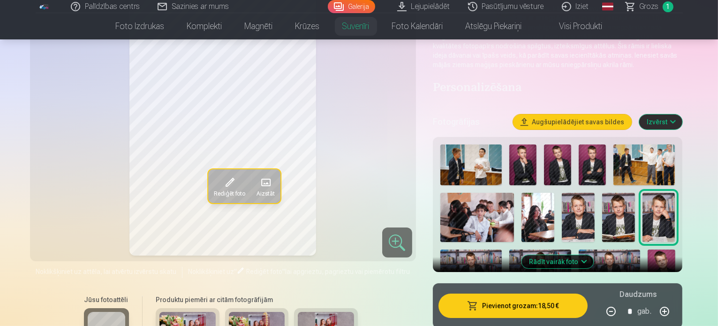
click at [509, 255] on img at bounding box center [539, 269] width 61 height 41
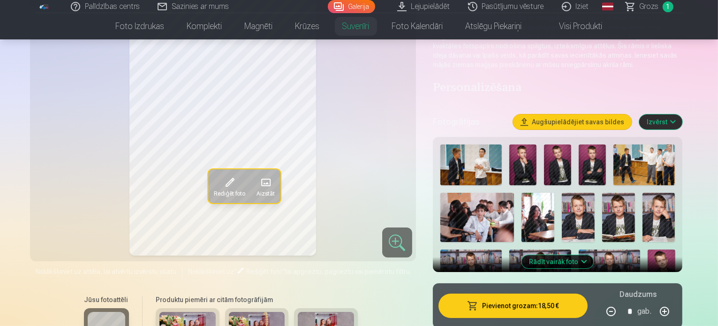
click at [502, 298] on img at bounding box center [488, 318] width 27 height 41
click at [647, 249] on img at bounding box center [660, 269] width 27 height 41
click at [502, 249] on img at bounding box center [470, 269] width 61 height 41
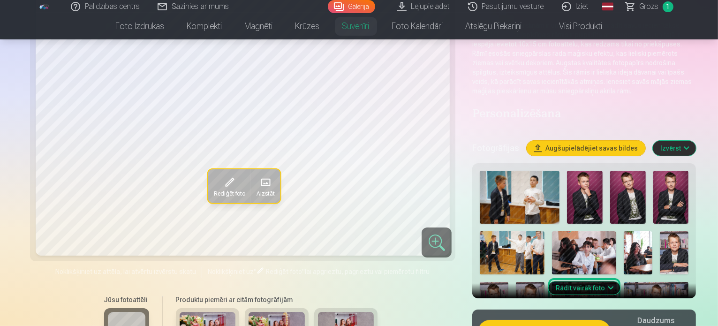
click at [653, 174] on img at bounding box center [671, 197] width 36 height 53
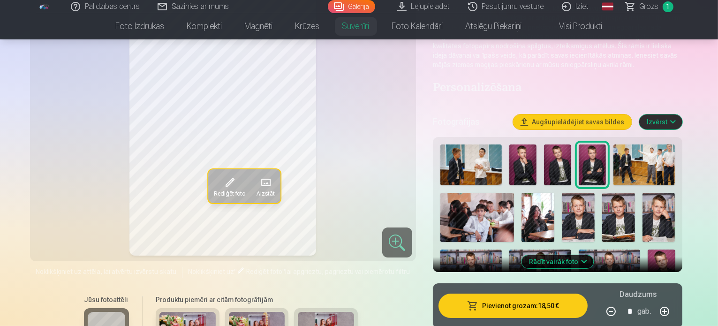
click at [571, 174] on img at bounding box center [557, 164] width 27 height 41
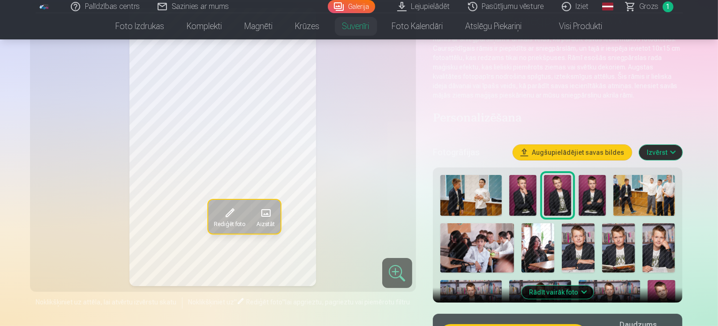
click at [536, 196] on img at bounding box center [522, 195] width 27 height 41
click at [571, 195] on img at bounding box center [557, 195] width 27 height 41
click at [606, 197] on img at bounding box center [591, 195] width 27 height 41
click at [566, 251] on img at bounding box center [578, 247] width 33 height 49
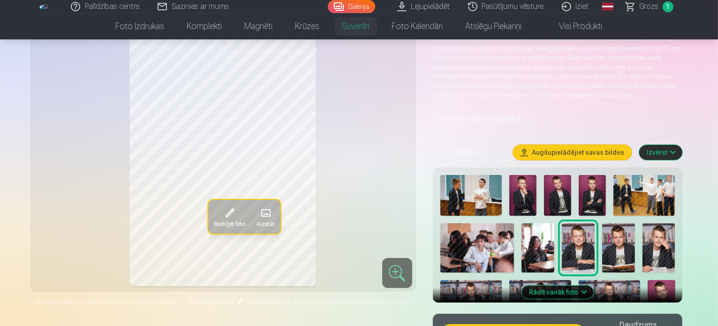
click at [602, 251] on img at bounding box center [618, 247] width 33 height 49
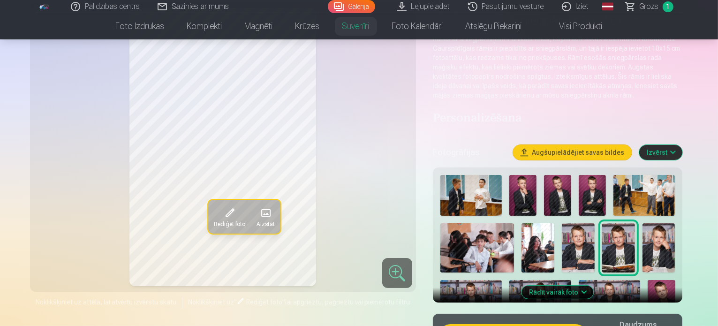
click at [642, 254] on img at bounding box center [658, 247] width 33 height 49
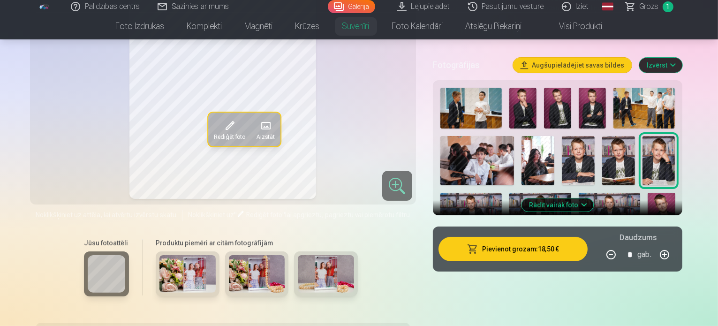
scroll to position [148, 0]
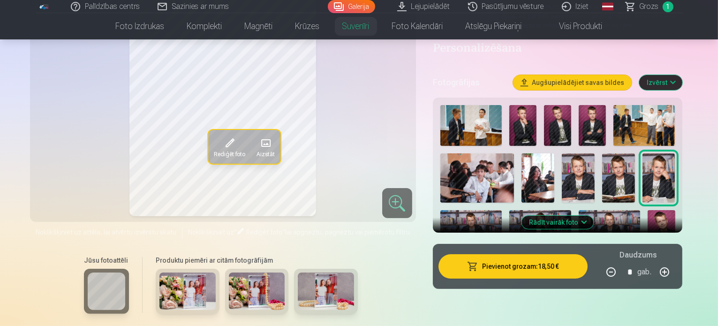
click at [502, 259] on img at bounding box center [488, 279] width 27 height 41
click at [467, 259] on img at bounding box center [453, 279] width 27 height 41
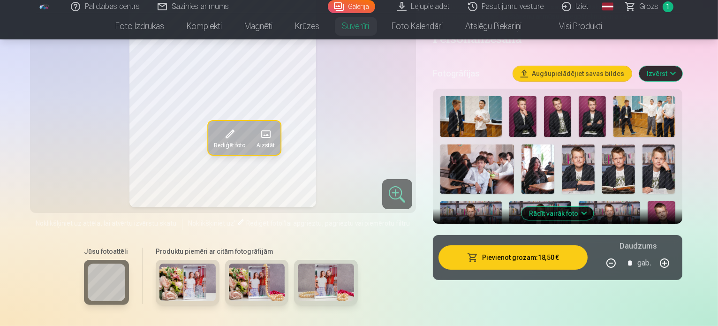
scroll to position [165, 0]
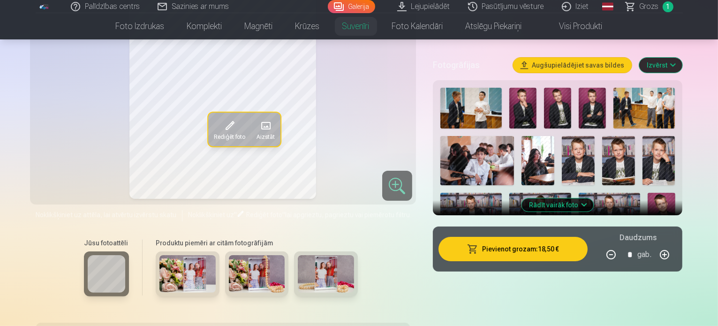
click at [682, 203] on div "Rādīt vairāk foto" at bounding box center [558, 147] width 250 height 135
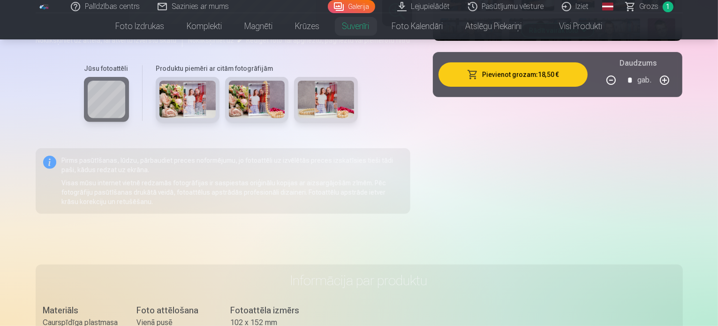
scroll to position [345, 0]
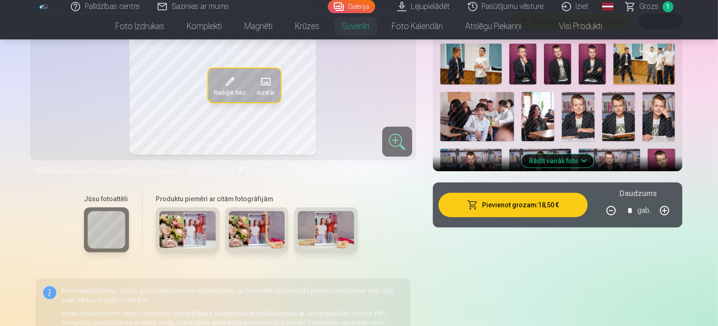
scroll to position [257, 0]
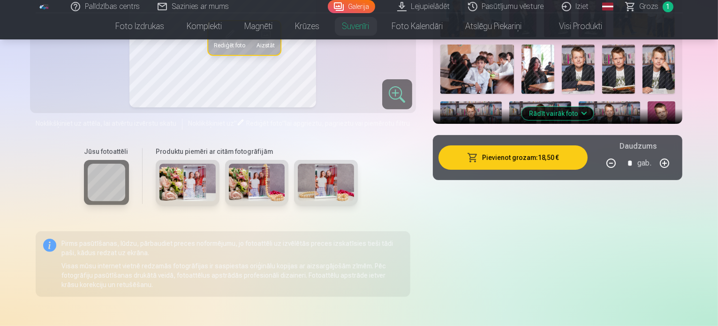
click at [159, 188] on img at bounding box center [187, 182] width 56 height 37
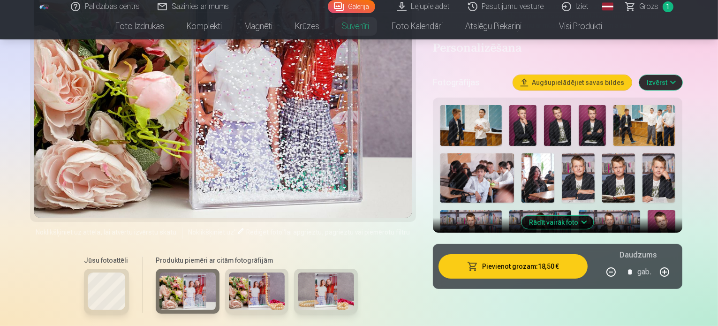
scroll to position [0, 0]
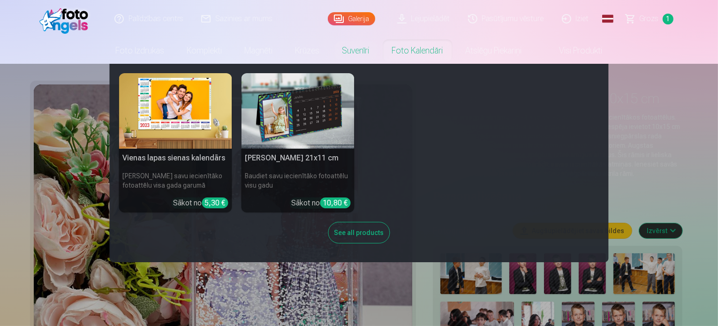
click at [418, 50] on link "Foto kalendāri" at bounding box center [418, 50] width 74 height 26
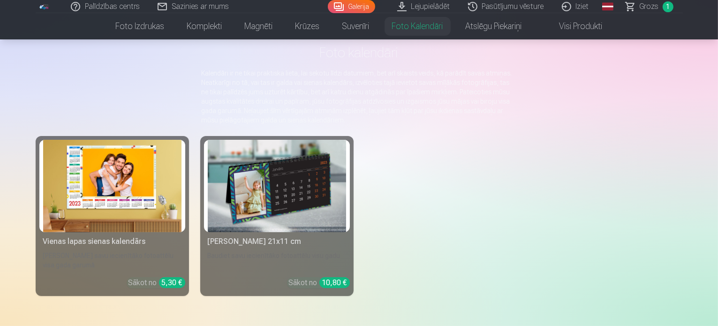
scroll to position [57, 0]
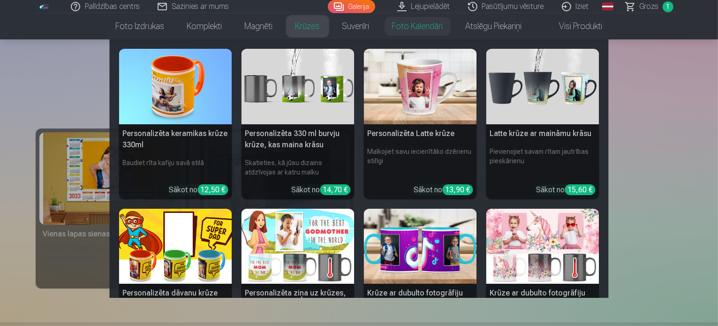
click at [305, 22] on link "Krūzes" at bounding box center [307, 26] width 47 height 26
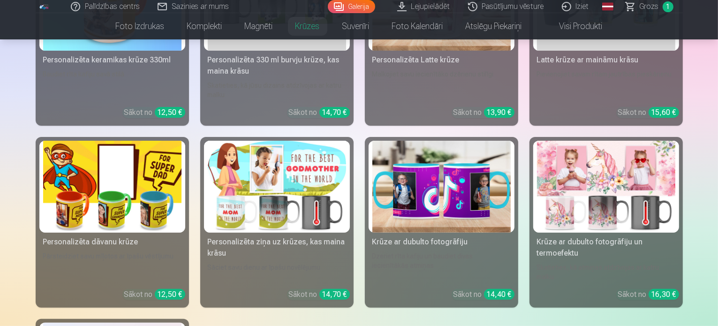
scroll to position [225, 0]
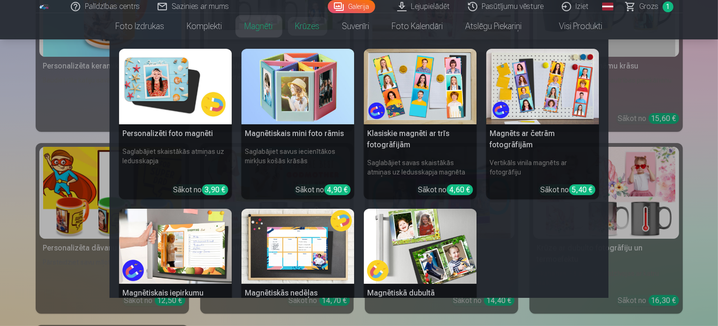
click at [262, 30] on link "Magnēti" at bounding box center [258, 26] width 51 height 26
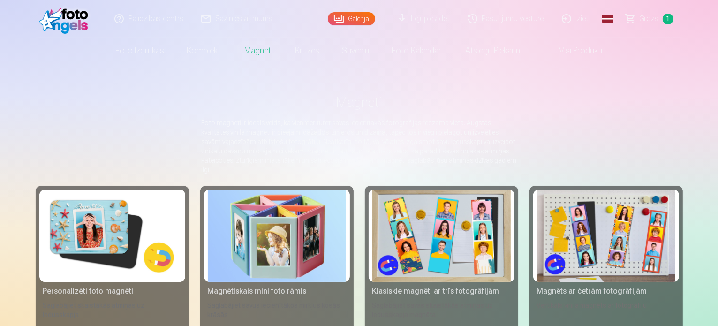
drag, startPoint x: 716, startPoint y: 88, endPoint x: 719, endPoint y: 97, distance: 9.2
click at [717, 97] on html "Palīdzības centrs Sazinies ar mums Galerija Lejupielādēt Pasūtījumu vēsture Izi…" at bounding box center [359, 163] width 718 height 326
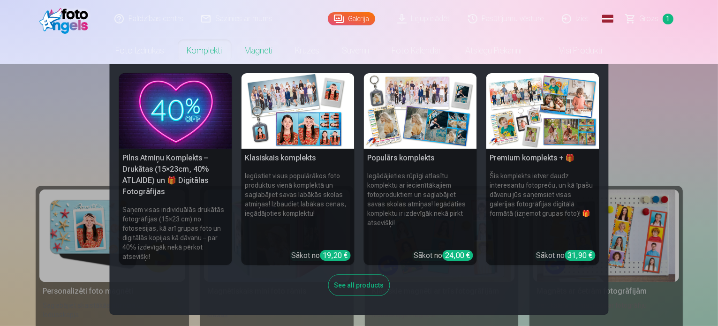
click at [212, 51] on link "Komplekti" at bounding box center [205, 50] width 58 height 26
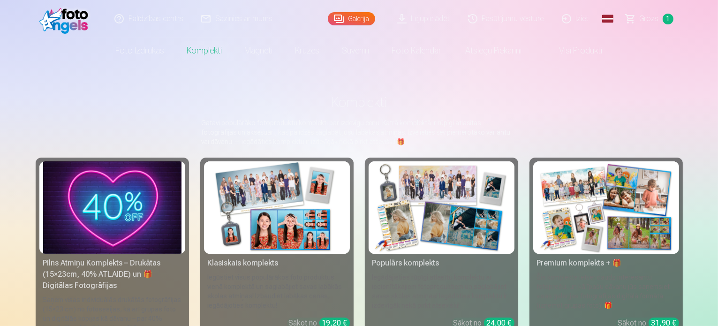
drag, startPoint x: 717, startPoint y: 56, endPoint x: 718, endPoint y: 30, distance: 25.8
click at [717, 30] on html "Palīdzības centrs Sazinies ar mums Galerija Lejupielādēt Pasūtījumu vēsture Izi…" at bounding box center [359, 163] width 718 height 326
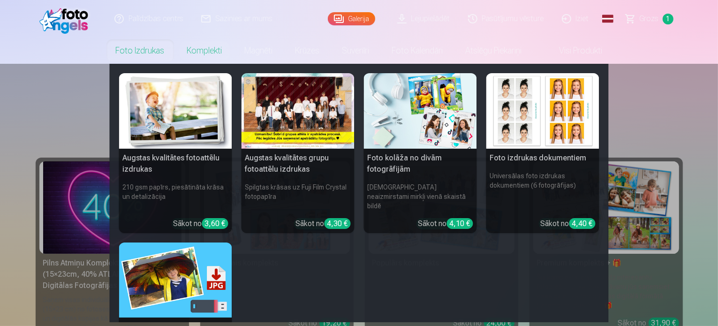
click at [120, 48] on link "Foto izdrukas" at bounding box center [140, 50] width 71 height 26
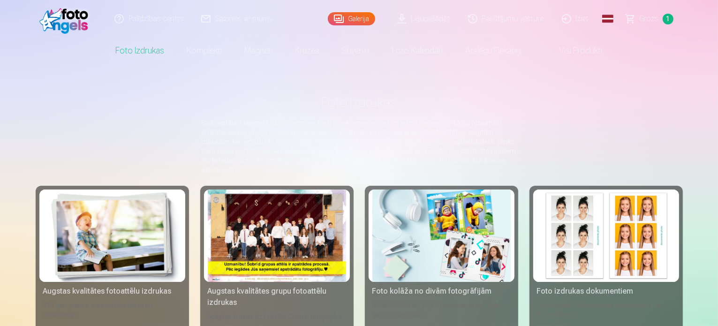
click at [570, 57] on link "Visi produkti" at bounding box center [573, 50] width 81 height 26
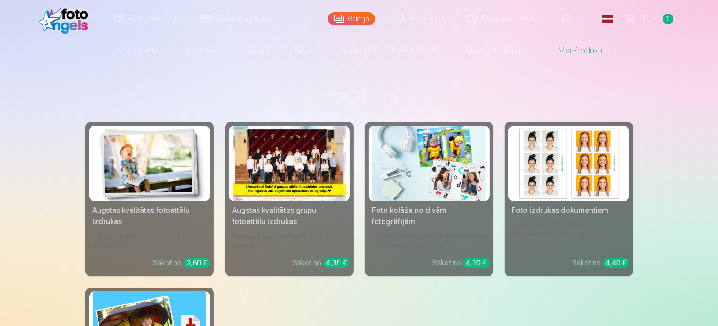
click at [589, 55] on link "Visi produkti" at bounding box center [573, 50] width 81 height 26
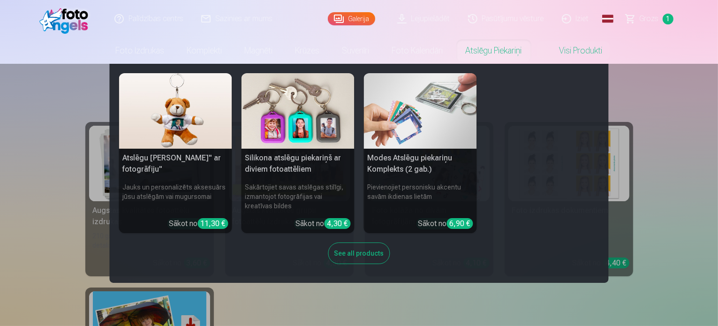
click at [505, 52] on link "Atslēgu piekariņi" at bounding box center [493, 50] width 79 height 26
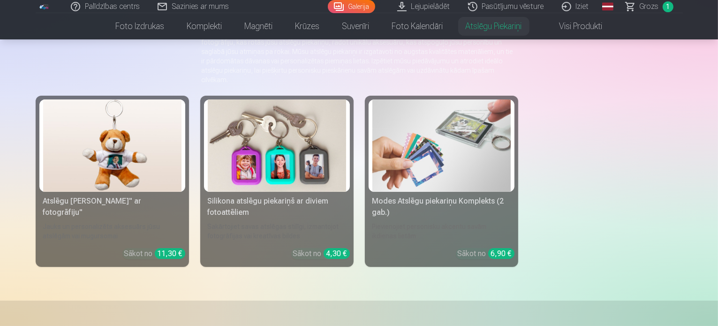
scroll to position [100, 0]
click at [427, 159] on img at bounding box center [441, 145] width 138 height 92
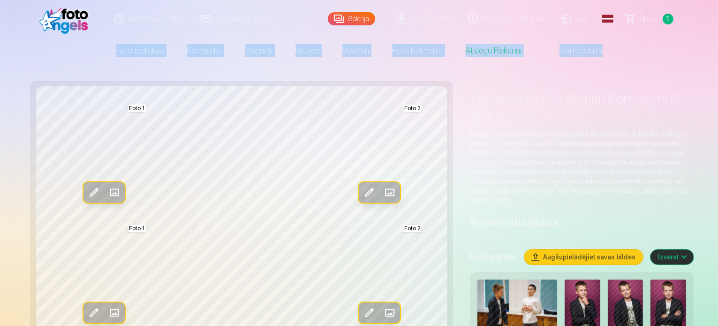
drag, startPoint x: 717, startPoint y: 24, endPoint x: 720, endPoint y: 9, distance: 14.7
click at [717, 9] on html "Palīdzības centrs Sazinies ar mums Galerija Lejupielādēt Pasūtījumu vēsture Izi…" at bounding box center [359, 163] width 718 height 326
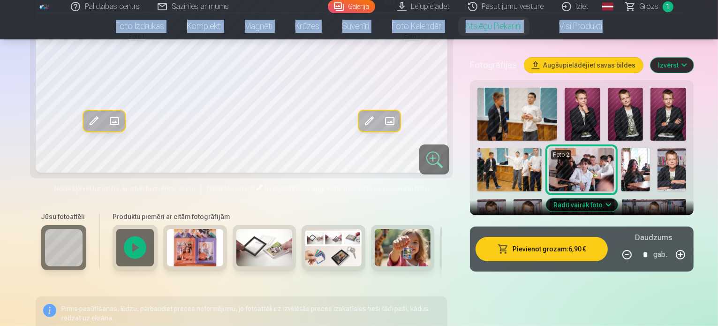
scroll to position [170, 0]
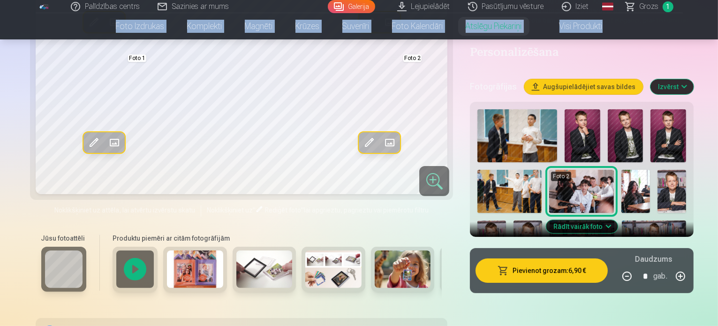
click at [167, 268] on img at bounding box center [195, 268] width 56 height 37
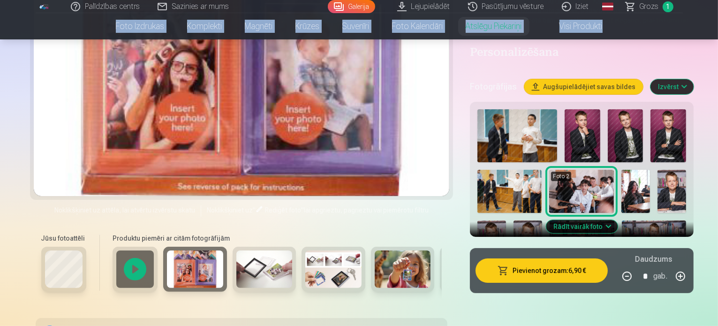
click at [236, 265] on img at bounding box center [264, 268] width 56 height 37
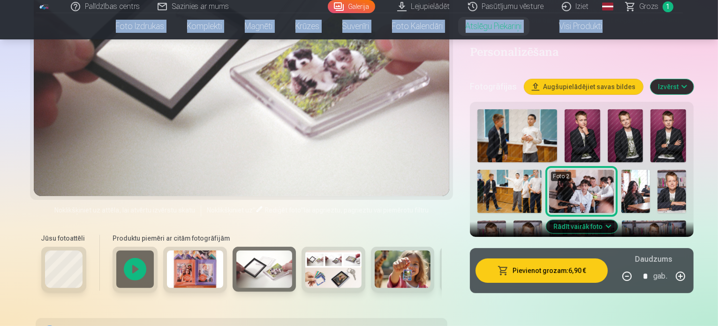
click at [305, 264] on img at bounding box center [333, 268] width 56 height 37
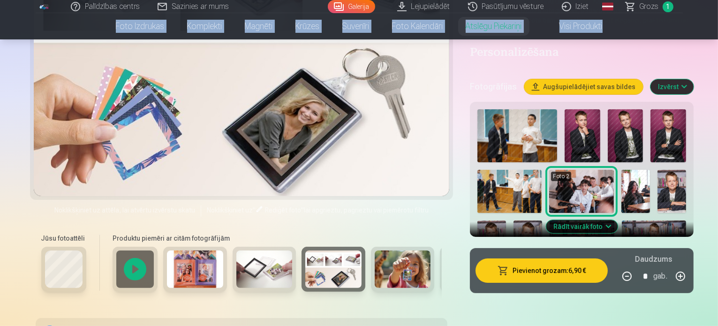
click at [375, 265] on img at bounding box center [403, 268] width 56 height 37
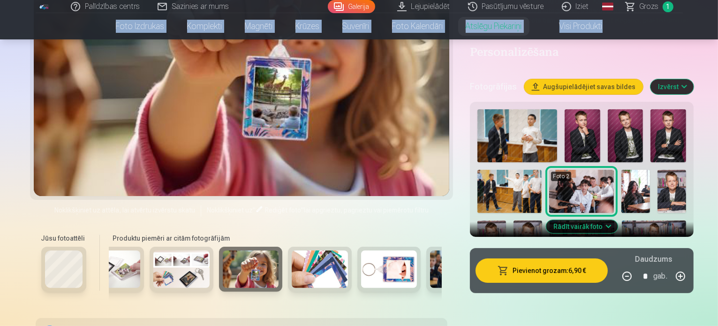
scroll to position [0, 157]
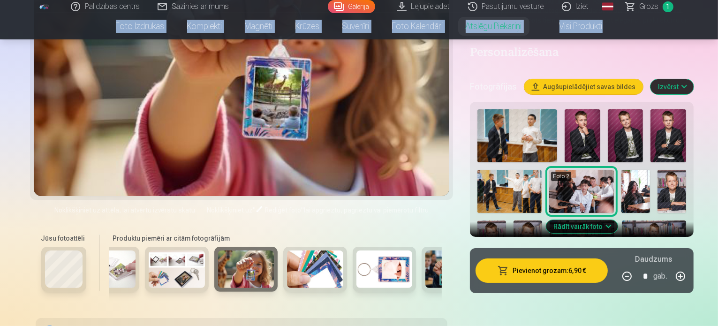
drag, startPoint x: 279, startPoint y: 265, endPoint x: 272, endPoint y: 274, distance: 11.3
click at [287, 274] on img at bounding box center [315, 268] width 56 height 37
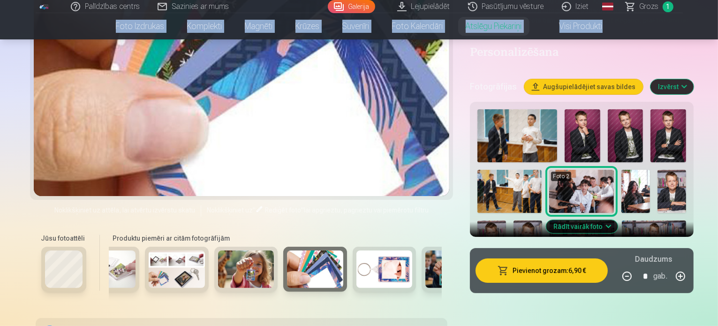
click at [356, 270] on img at bounding box center [384, 268] width 56 height 37
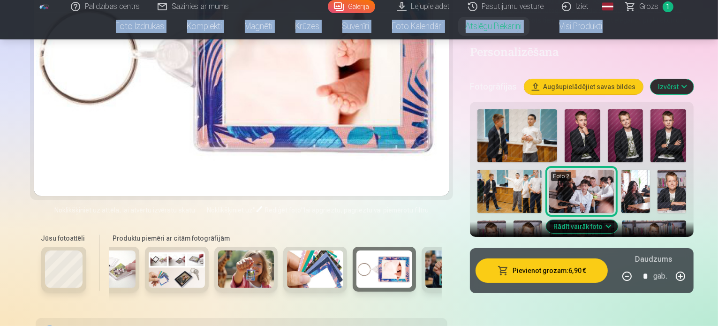
scroll to position [0, 268]
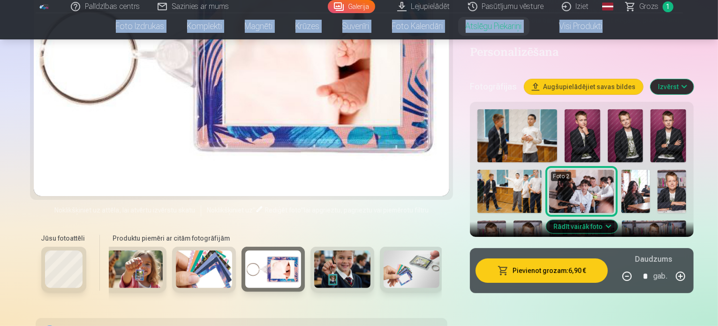
click at [314, 262] on img at bounding box center [342, 268] width 56 height 37
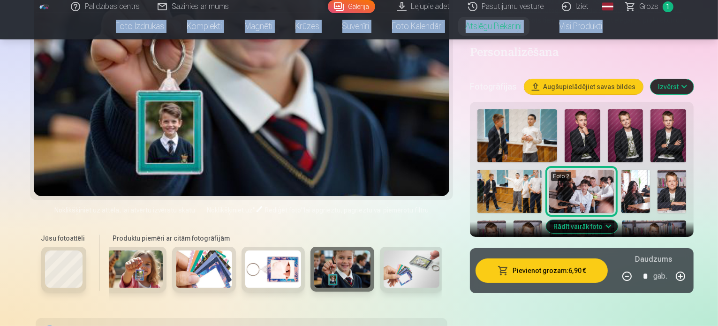
click at [383, 274] on img at bounding box center [411, 268] width 56 height 37
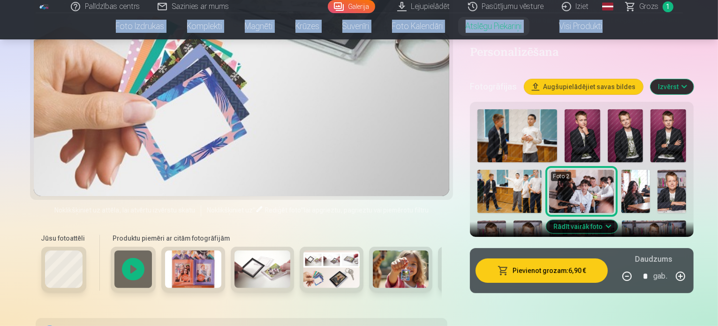
scroll to position [0, 0]
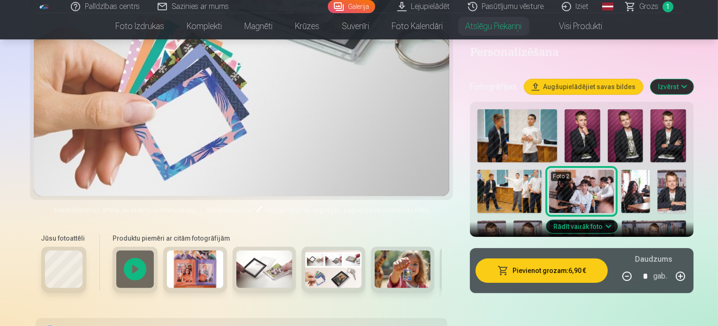
click at [112, 273] on div at bounding box center [134, 269] width 45 height 45
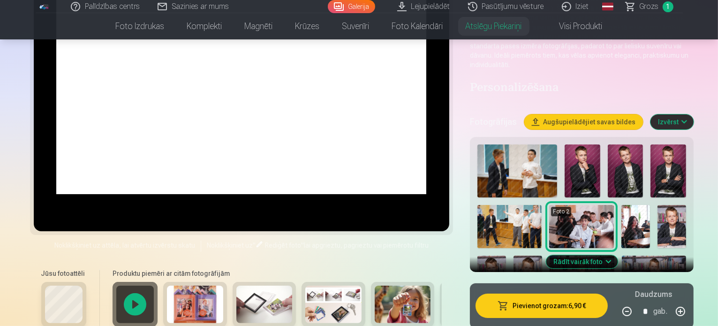
scroll to position [121, 0]
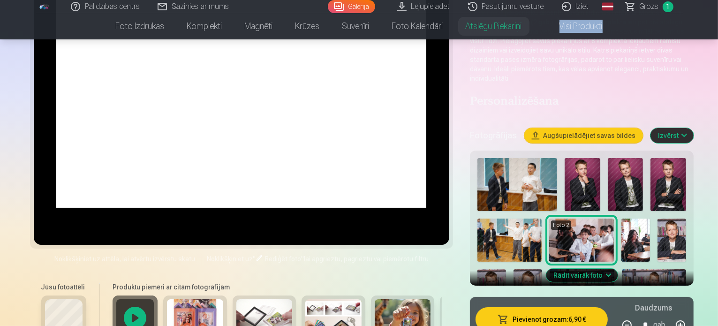
click at [716, 31] on nav "Foto izdrukas Augstas kvalitātes fotoattēlu izdrukas 210 gsm papīrs, piesātināt…" at bounding box center [359, 26] width 718 height 26
